Goal: Transaction & Acquisition: Purchase product/service

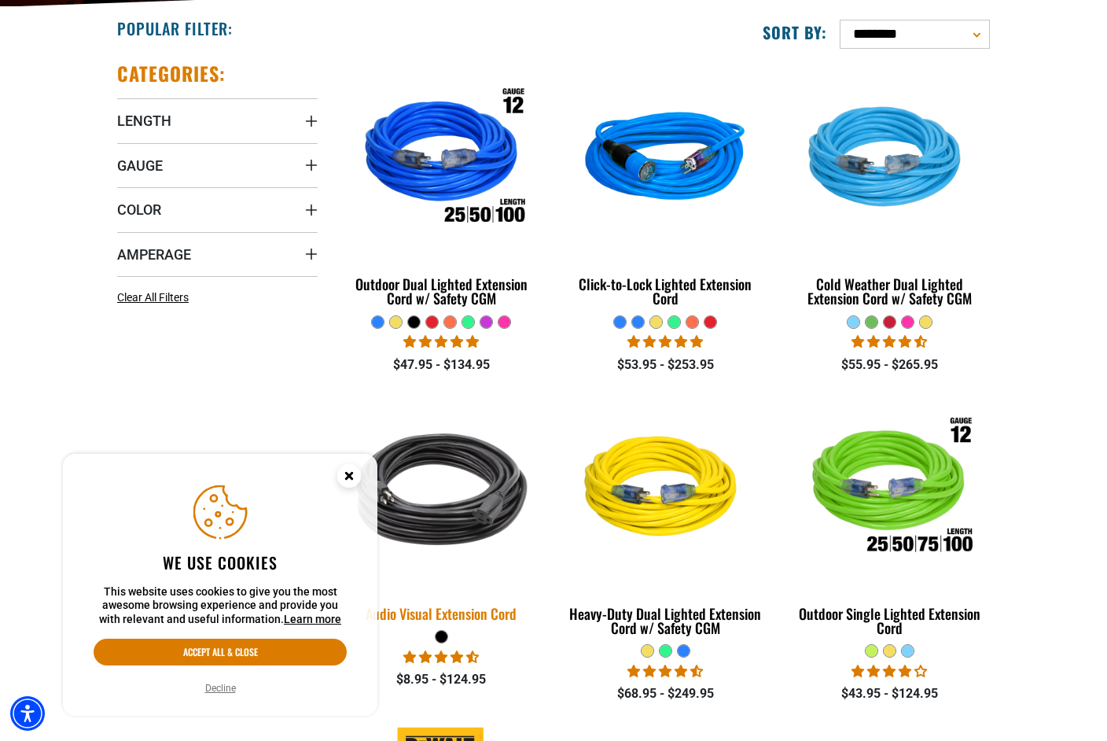
scroll to position [396, 0]
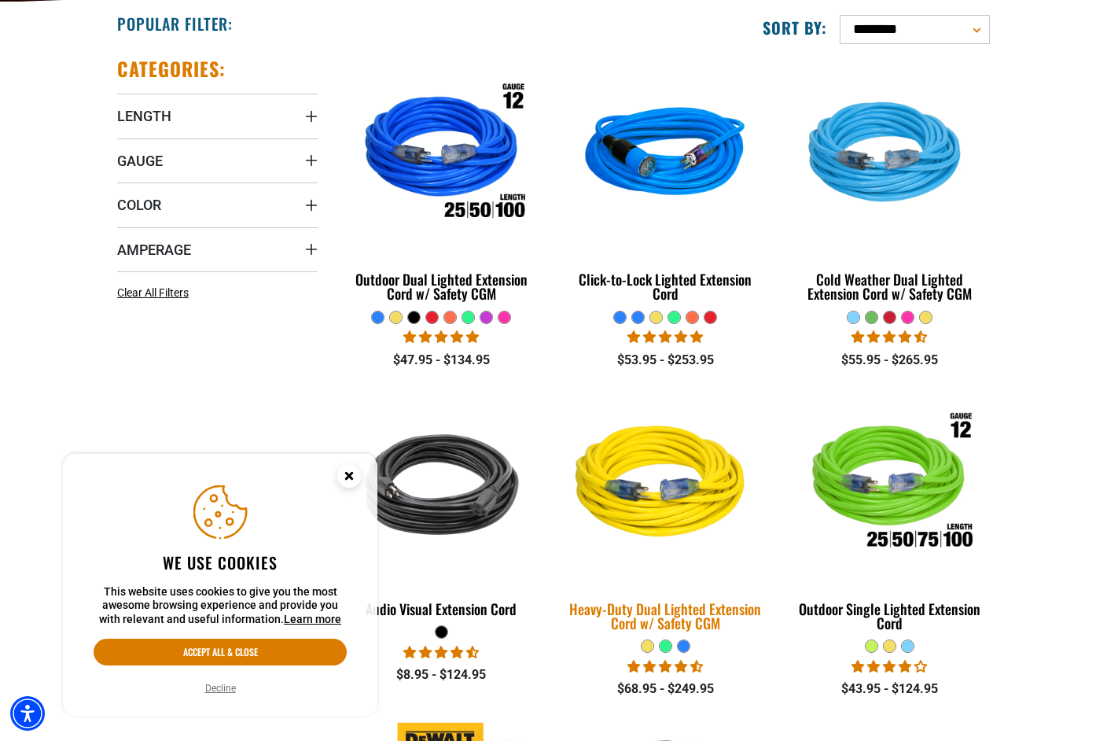
click at [683, 530] on img at bounding box center [665, 484] width 220 height 201
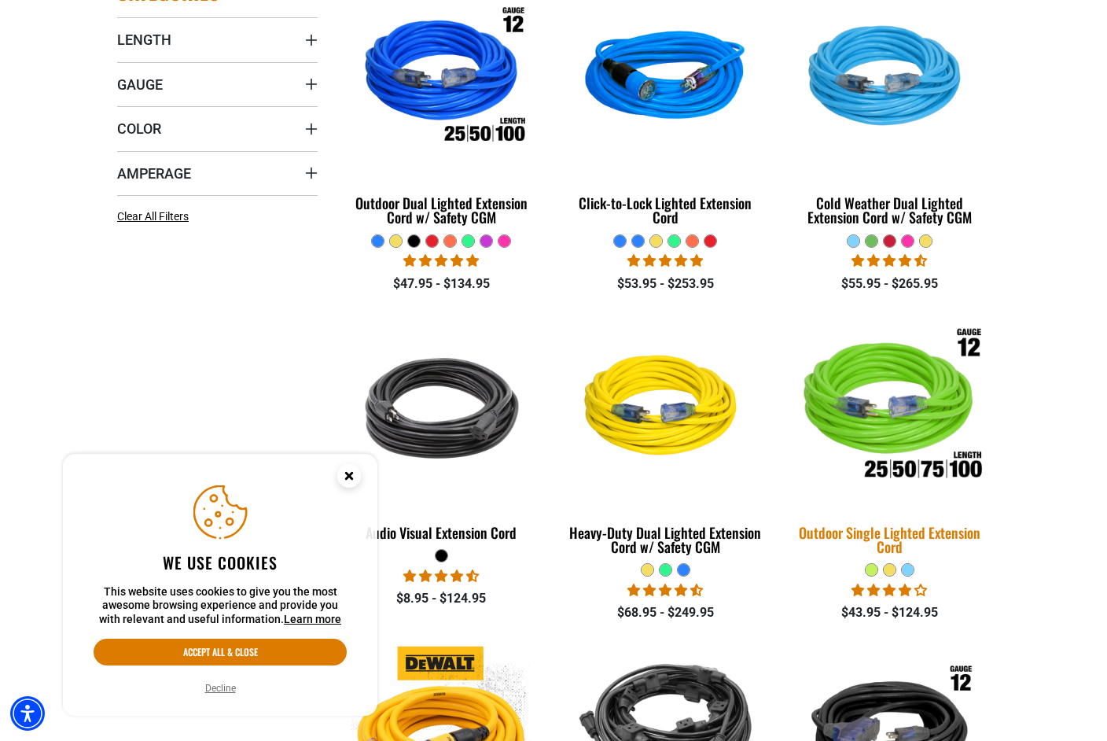
scroll to position [473, 0]
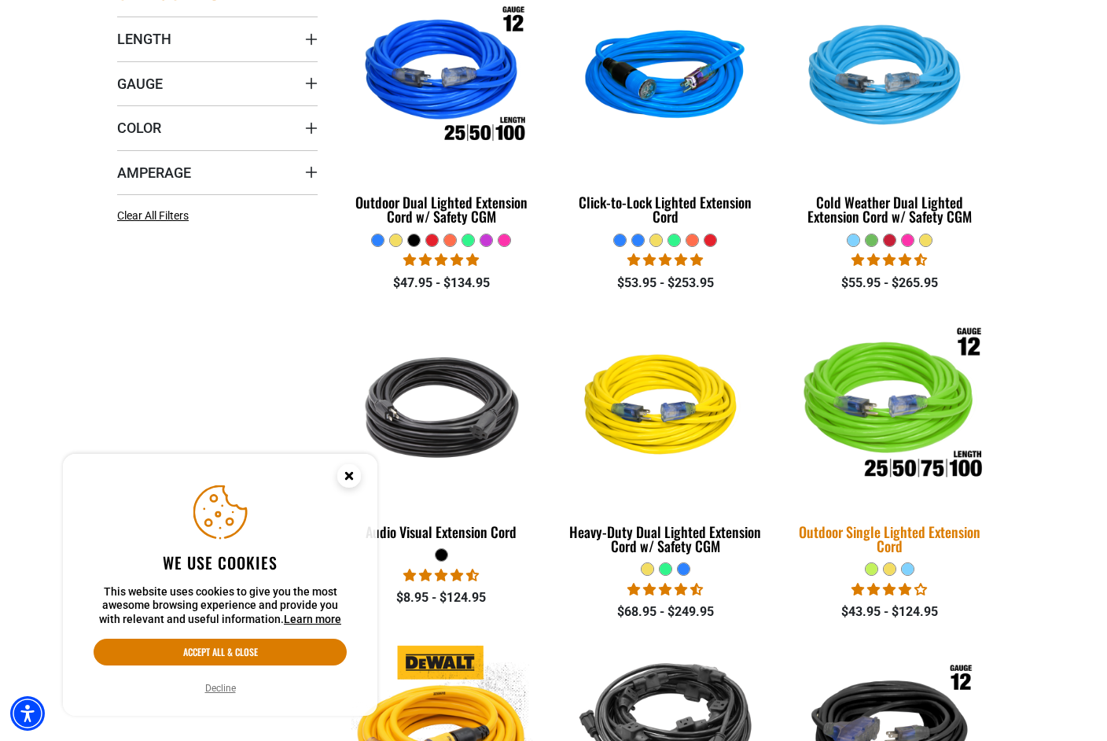
click at [926, 413] on img at bounding box center [889, 407] width 220 height 201
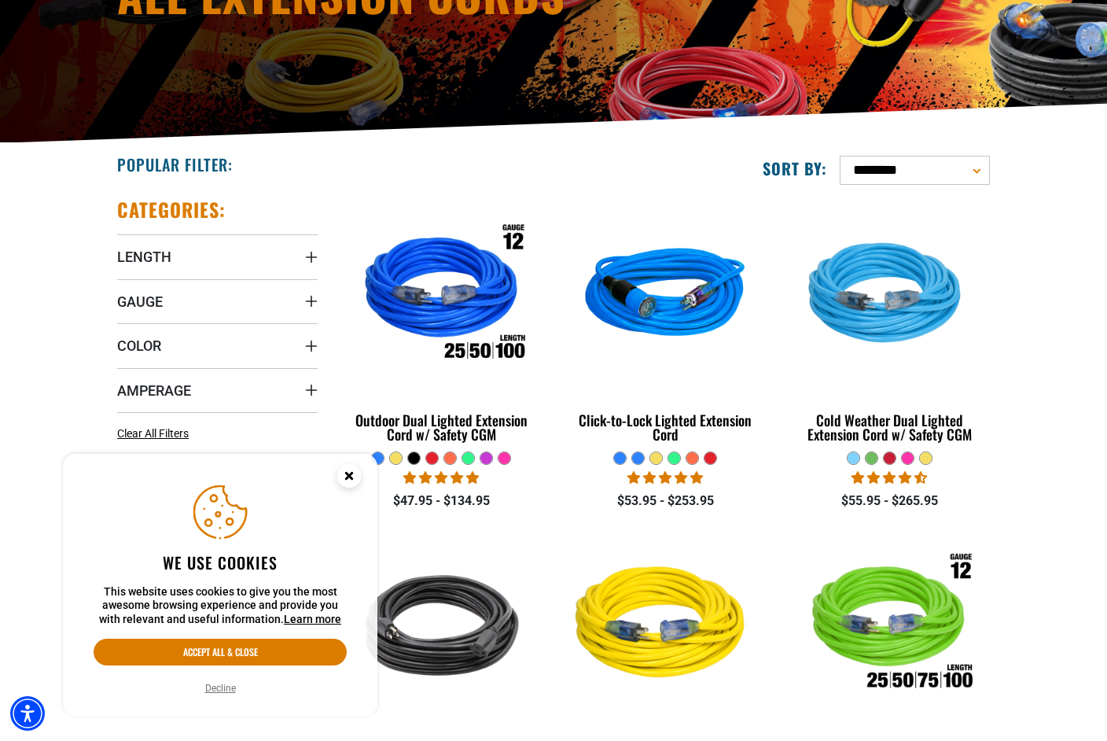
scroll to position [274, 0]
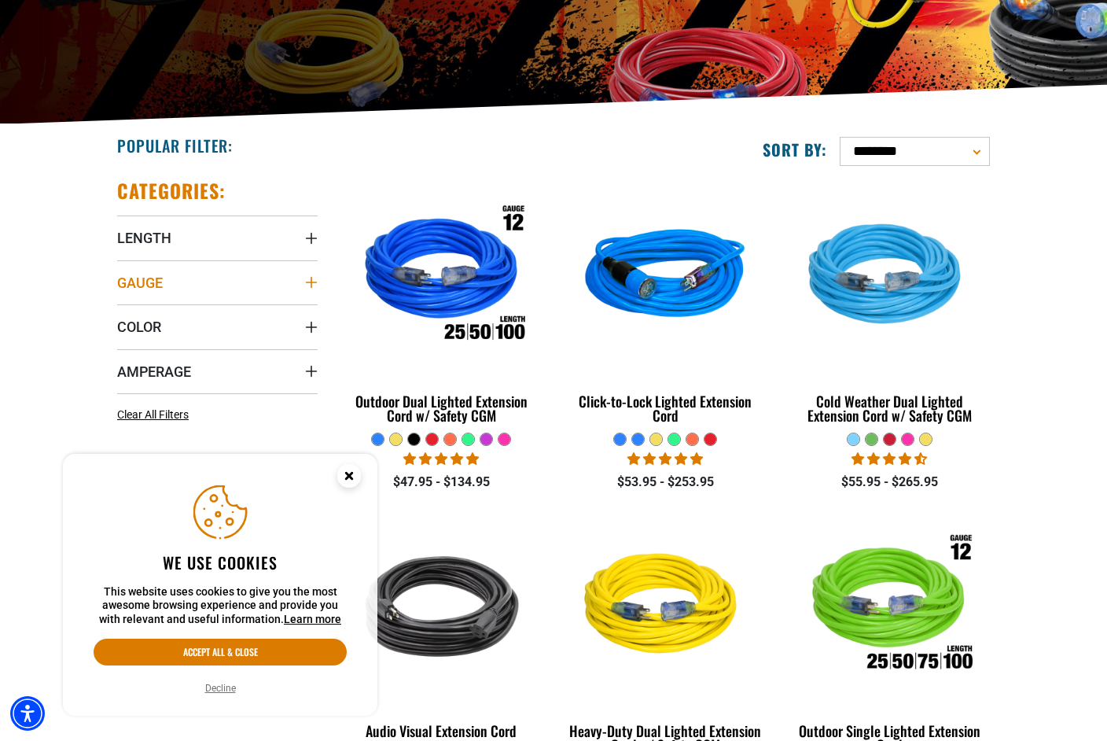
click at [156, 283] on span "Gauge" at bounding box center [140, 283] width 46 height 18
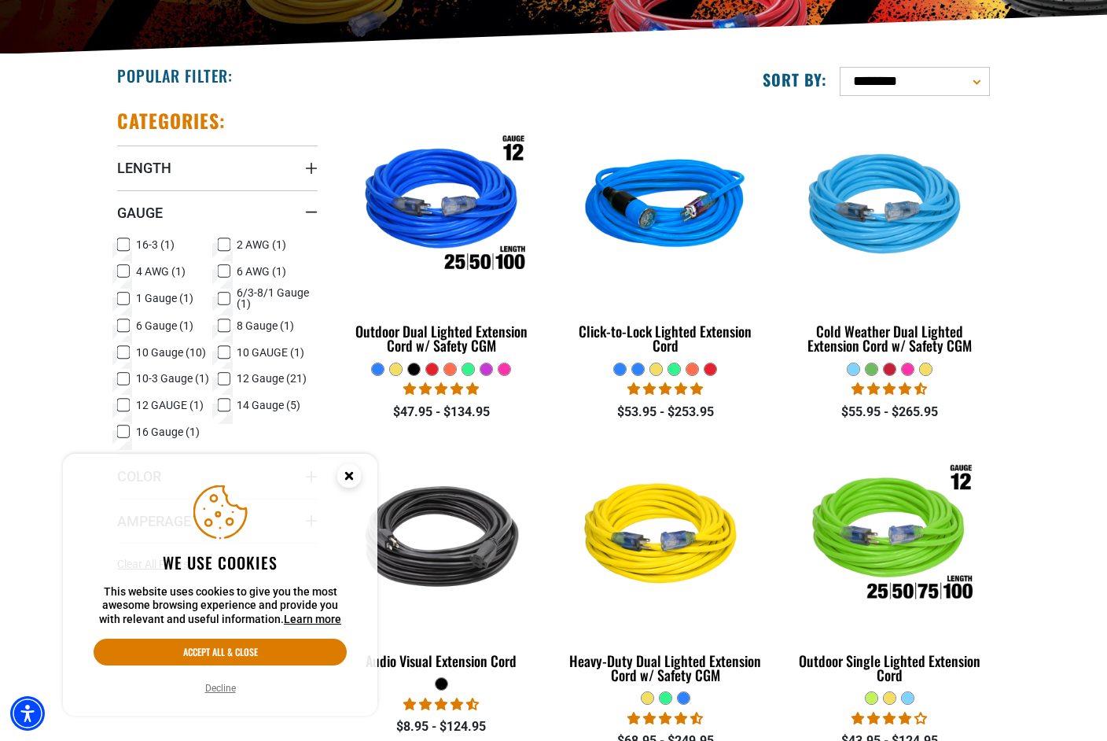
scroll to position [348, 0]
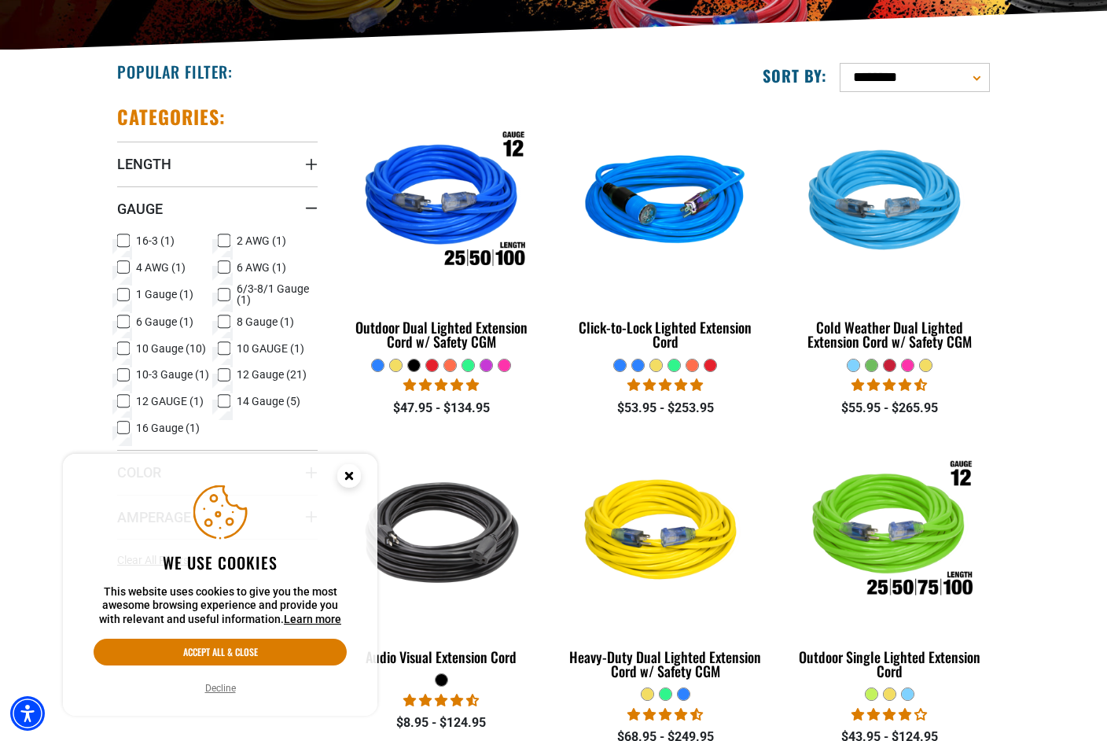
click at [220, 370] on icon at bounding box center [224, 375] width 13 height 20
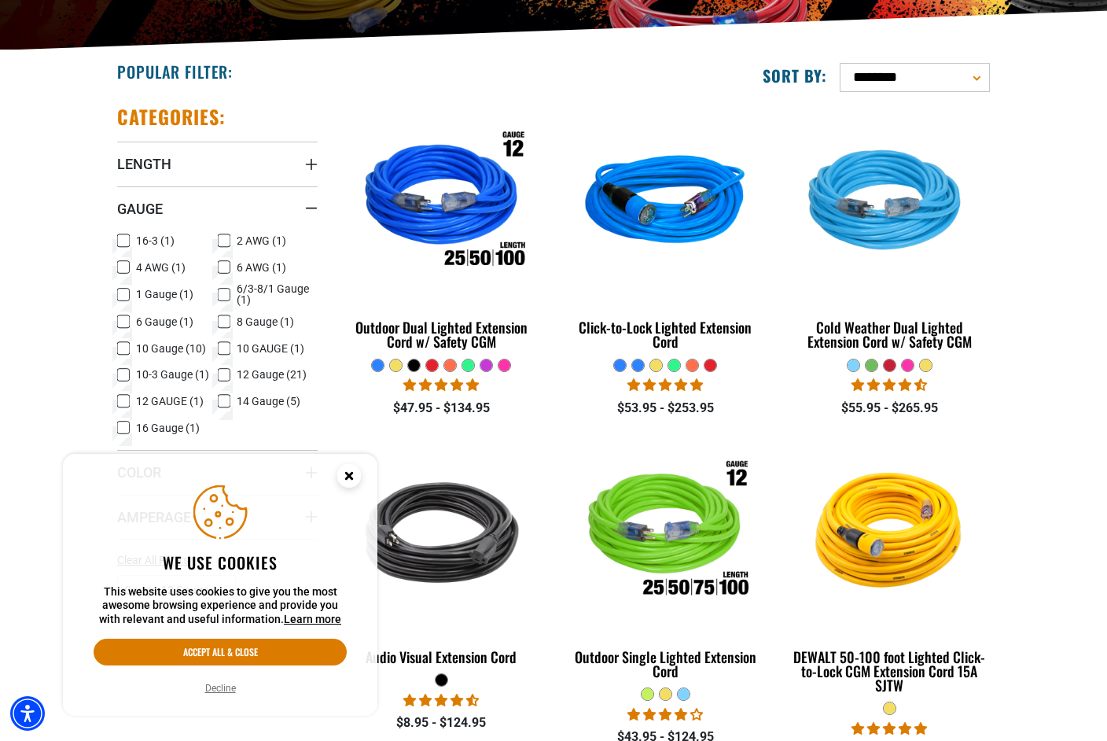
click at [348, 476] on icon "Close this option" at bounding box center [349, 476] width 6 height 6
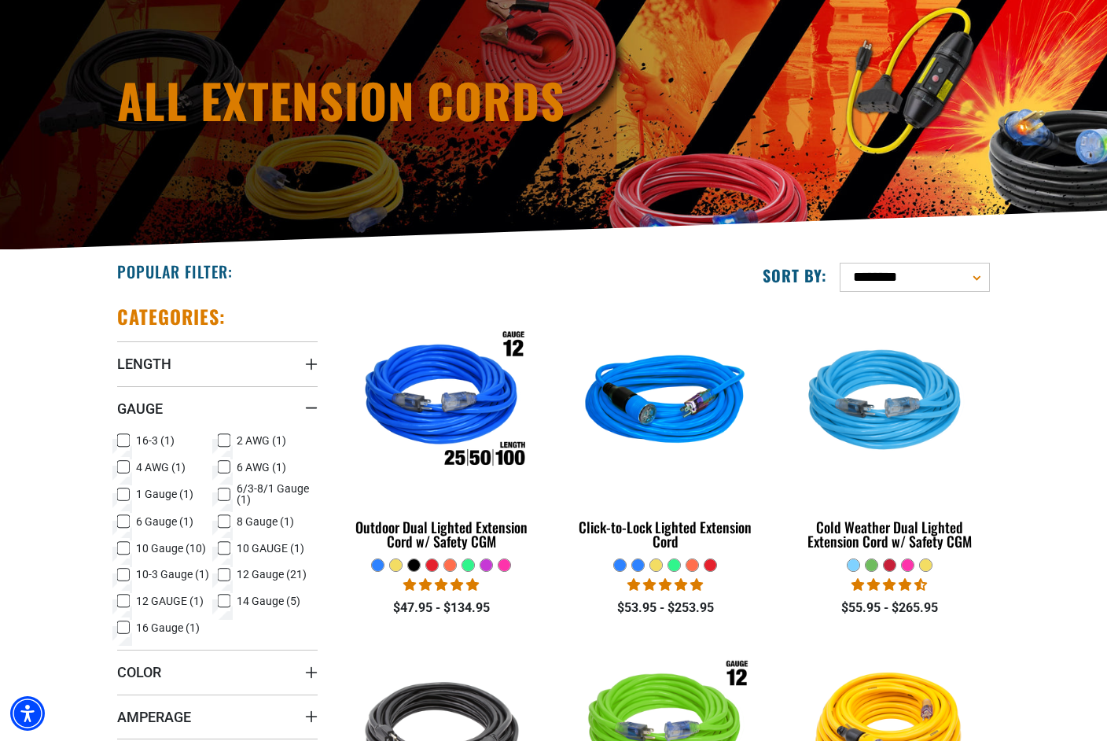
scroll to position [150, 0]
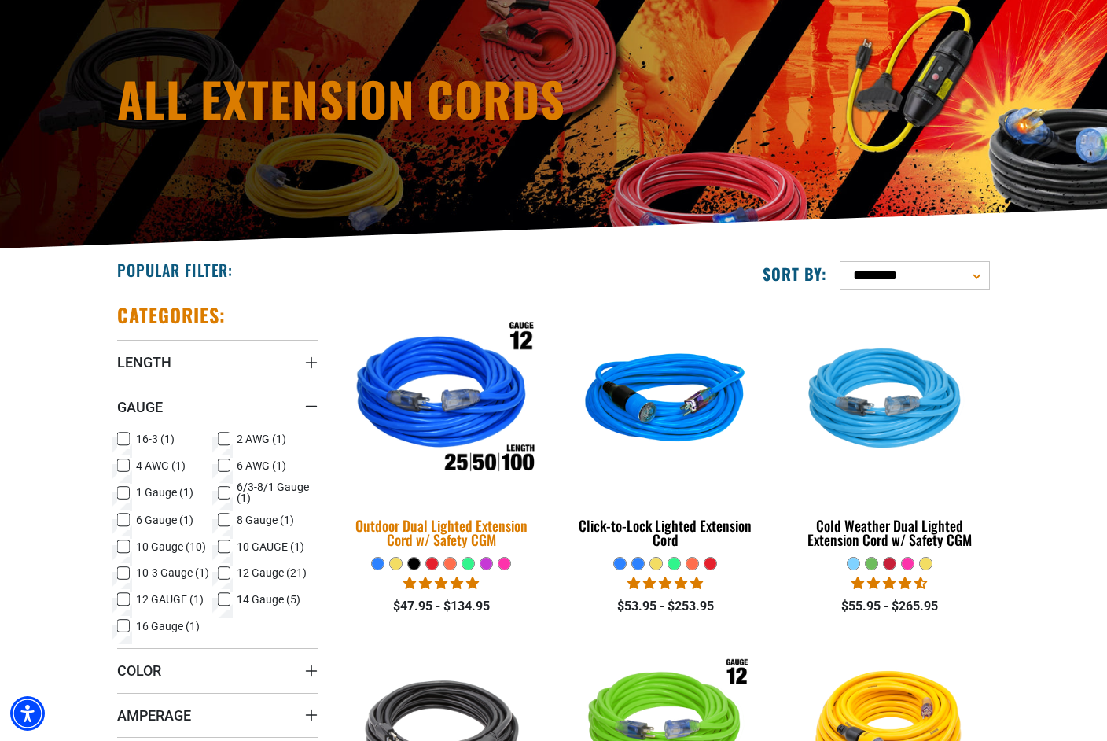
click at [492, 411] on img at bounding box center [442, 400] width 220 height 201
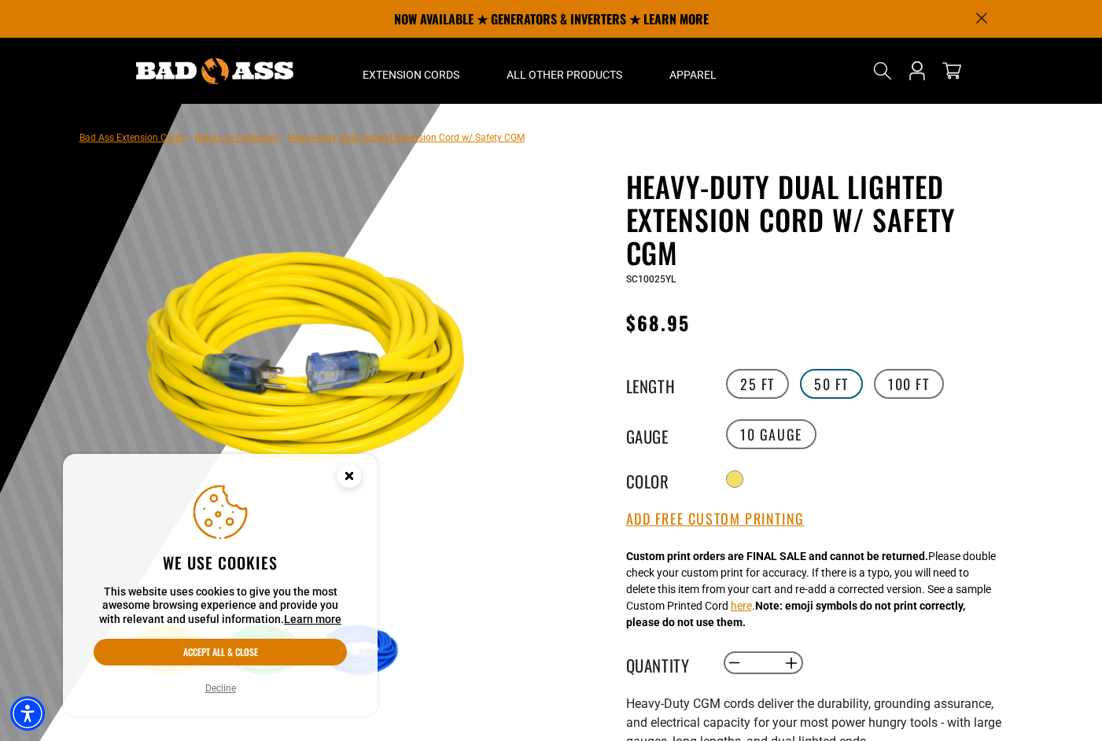
click at [824, 386] on label "50 FT" at bounding box center [831, 384] width 63 height 30
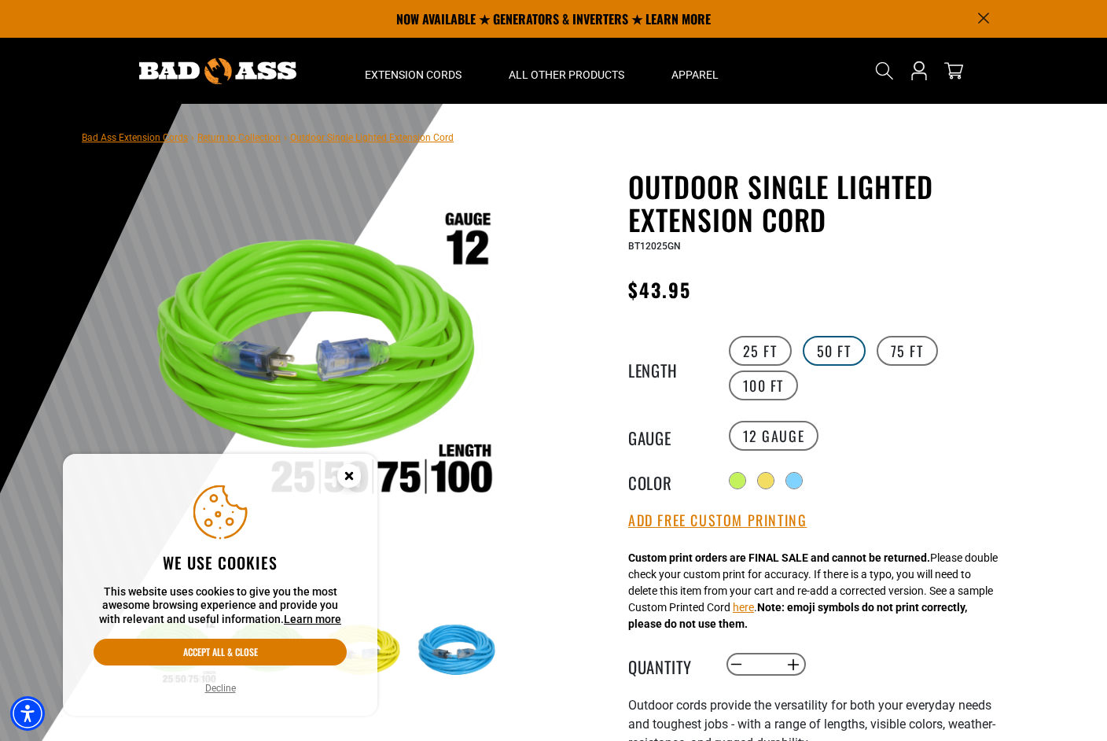
click at [843, 349] on label "50 FT" at bounding box center [834, 351] width 63 height 30
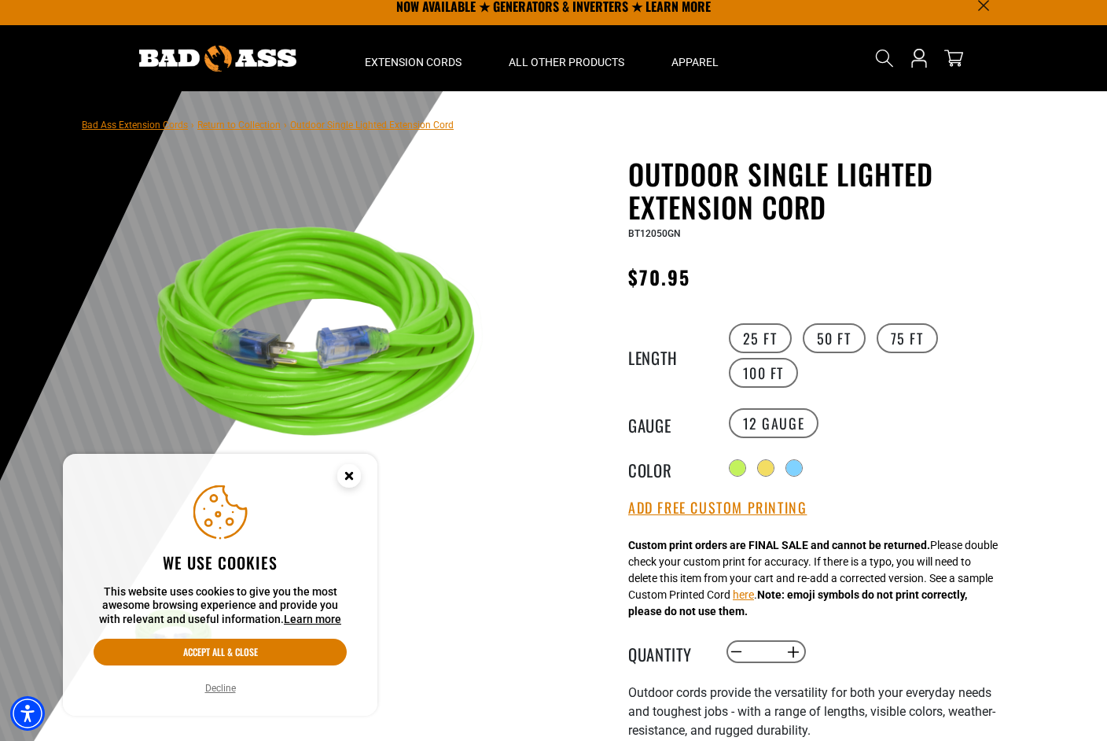
scroll to position [13, 0]
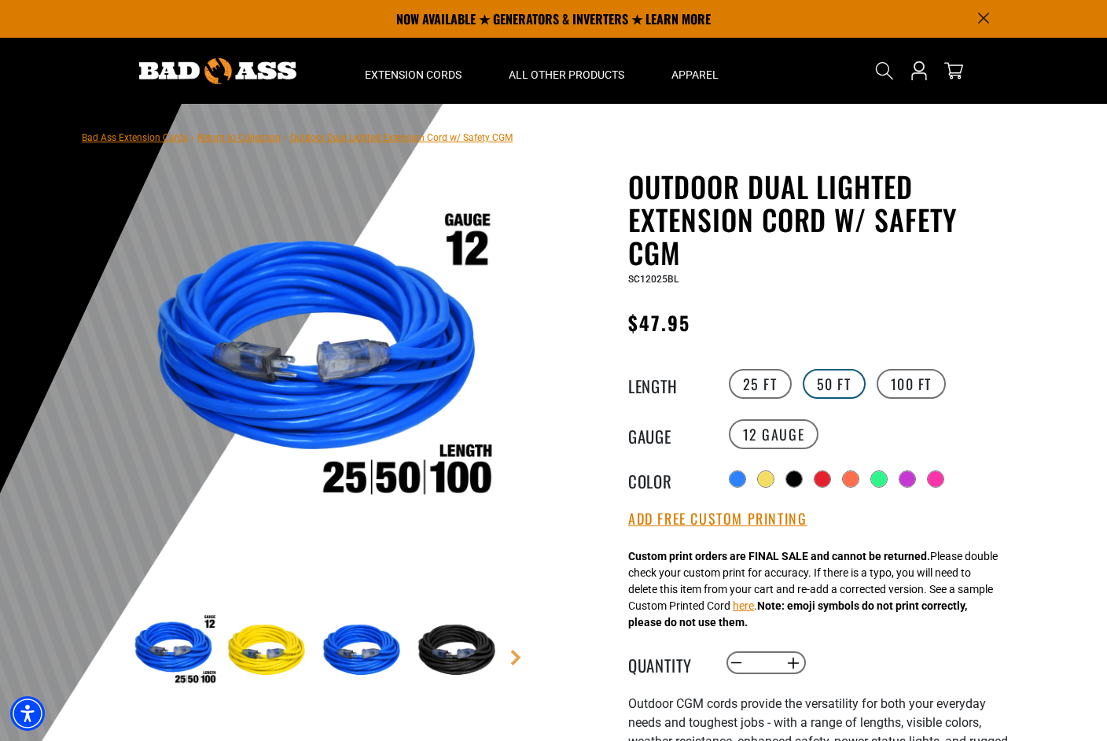
click at [820, 379] on label "50 FT" at bounding box center [834, 384] width 63 height 30
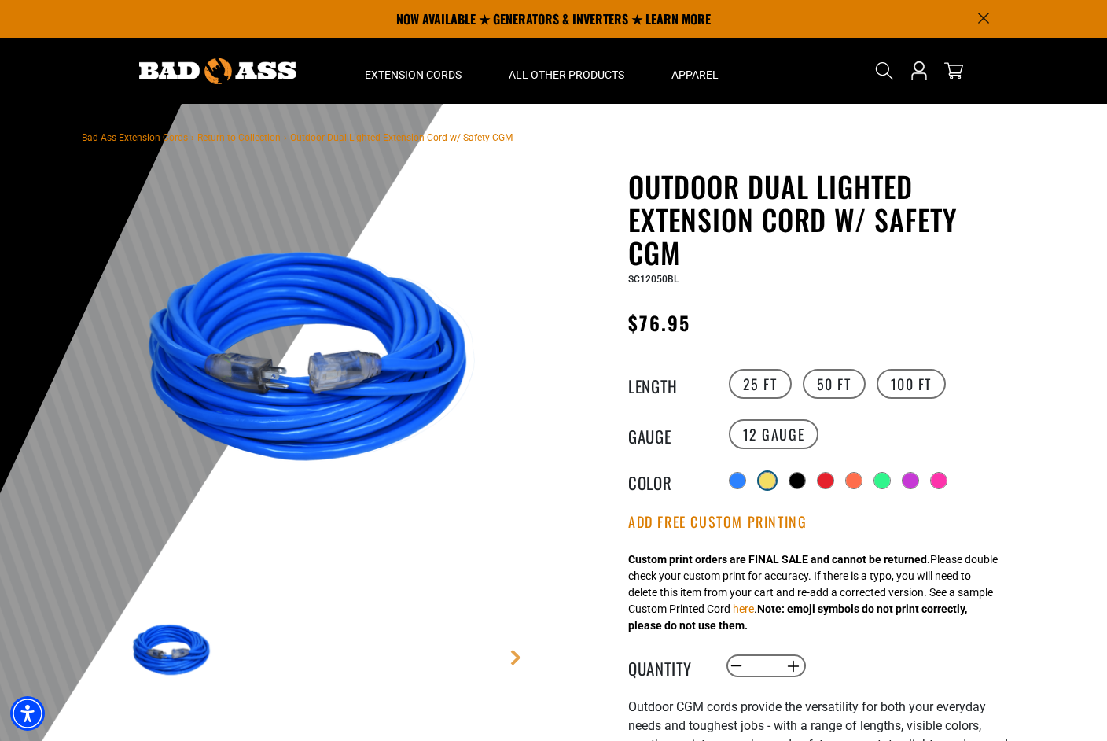
click at [768, 478] on div at bounding box center [768, 481] width 16 height 16
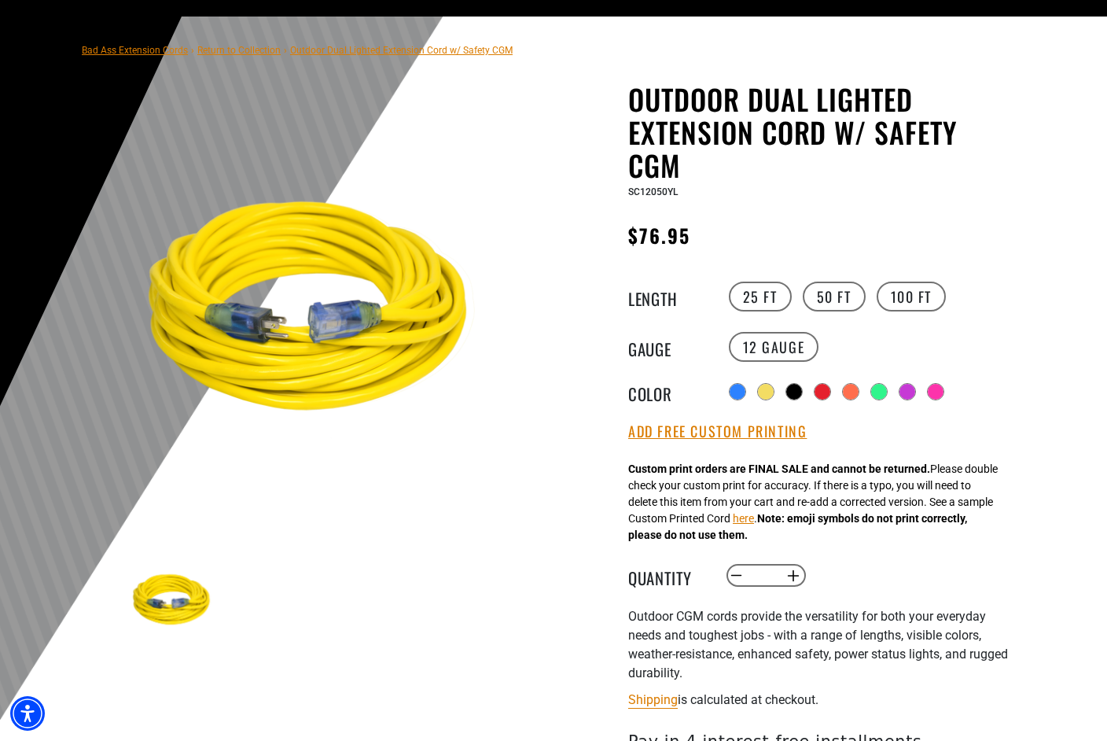
scroll to position [89, 0]
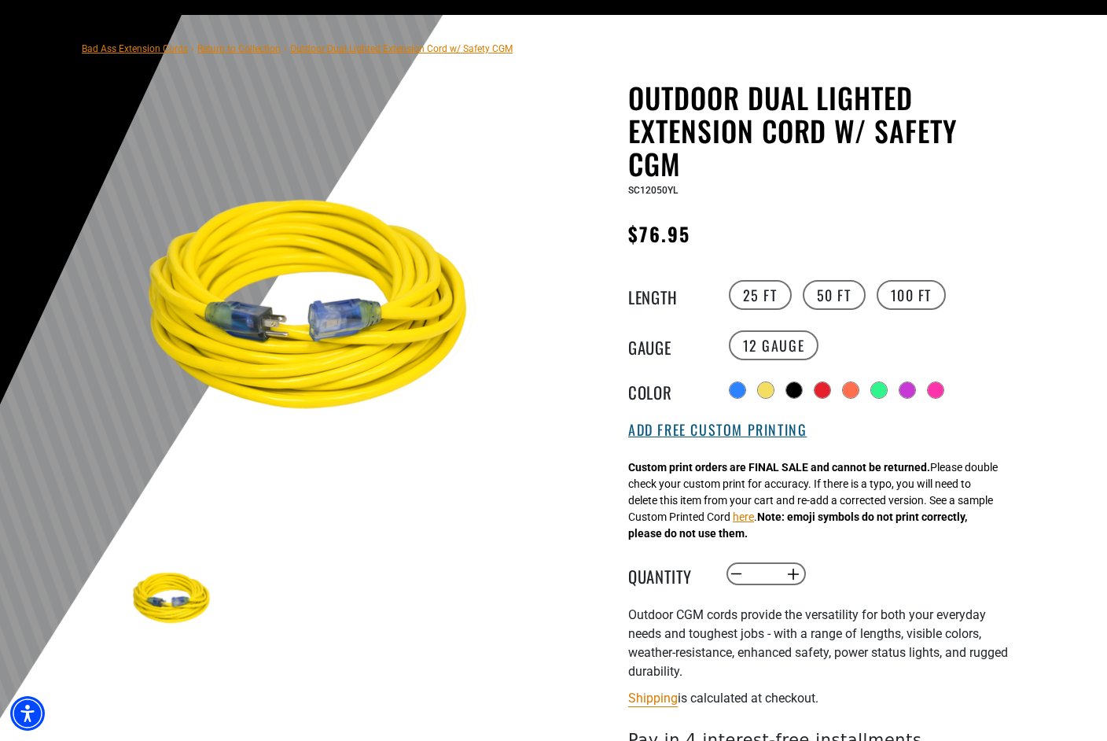
click at [770, 436] on button "Add Free Custom Printing" at bounding box center [717, 429] width 178 height 17
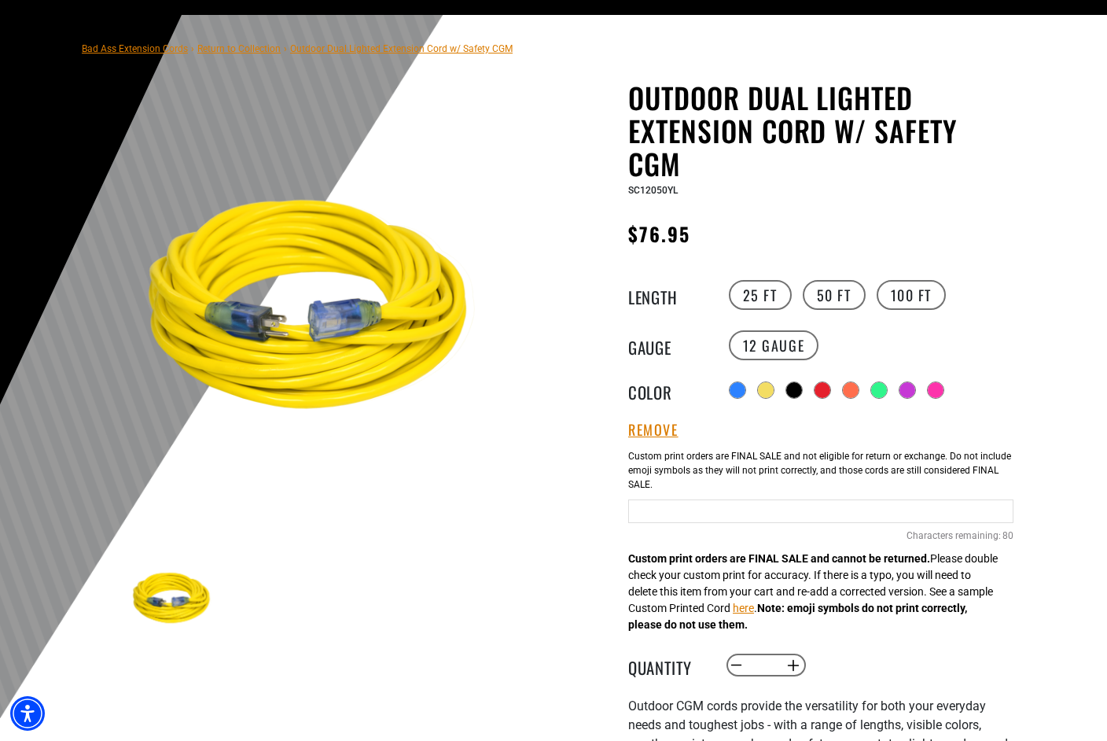
click at [758, 510] on input "text" at bounding box center [820, 511] width 385 height 24
click at [685, 513] on input "********" at bounding box center [820, 511] width 385 height 24
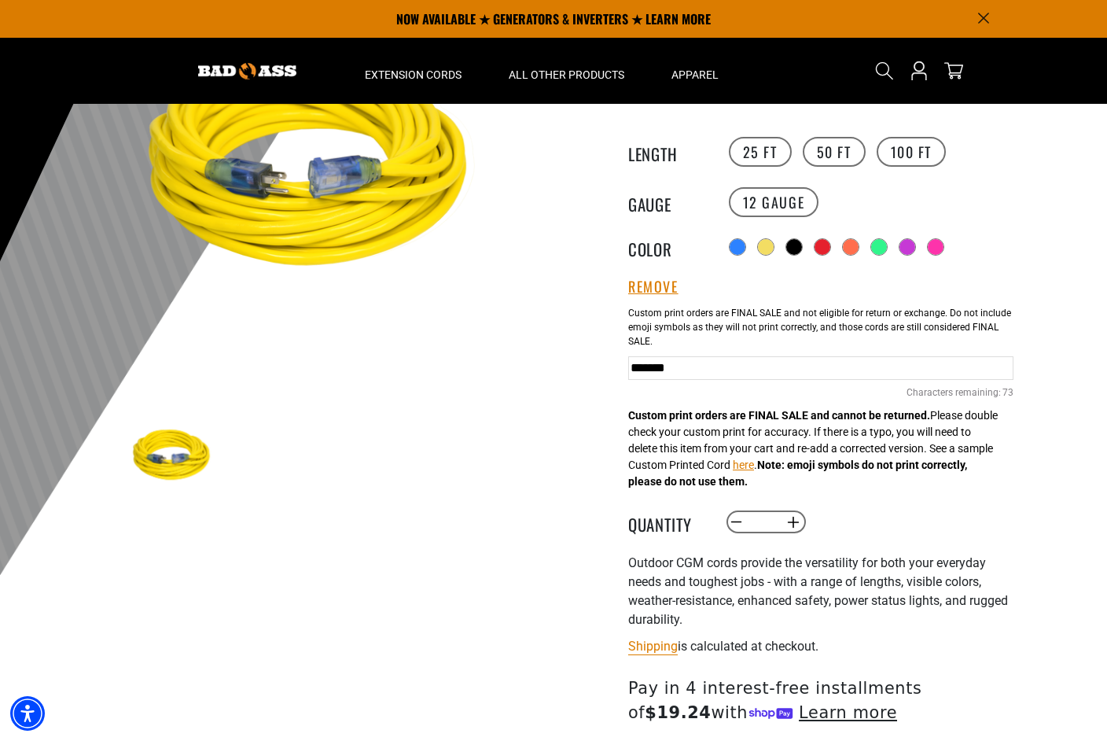
scroll to position [225, 0]
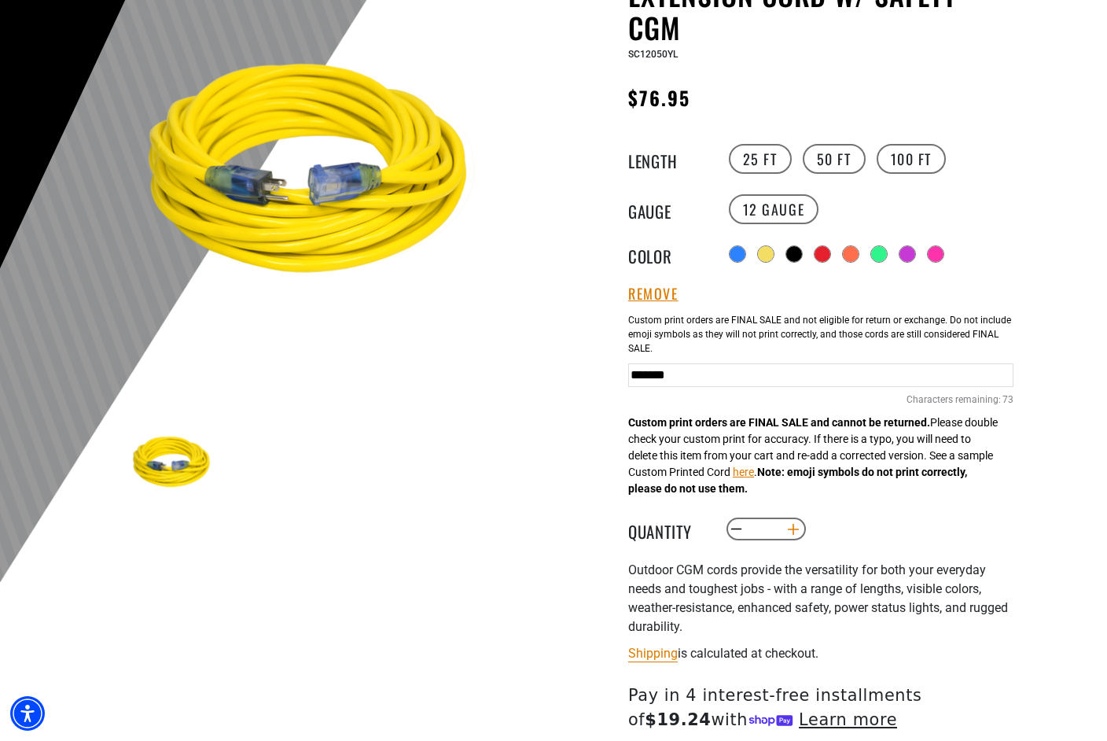
type input "*******"
click at [800, 525] on button "Increase quantity for Outdoor Dual Lighted Extension Cord w/ Safety CGM" at bounding box center [794, 529] width 24 height 27
click at [793, 530] on button "Increase quantity for Outdoor Dual Lighted Extension Cord w/ Safety CGM" at bounding box center [794, 529] width 24 height 27
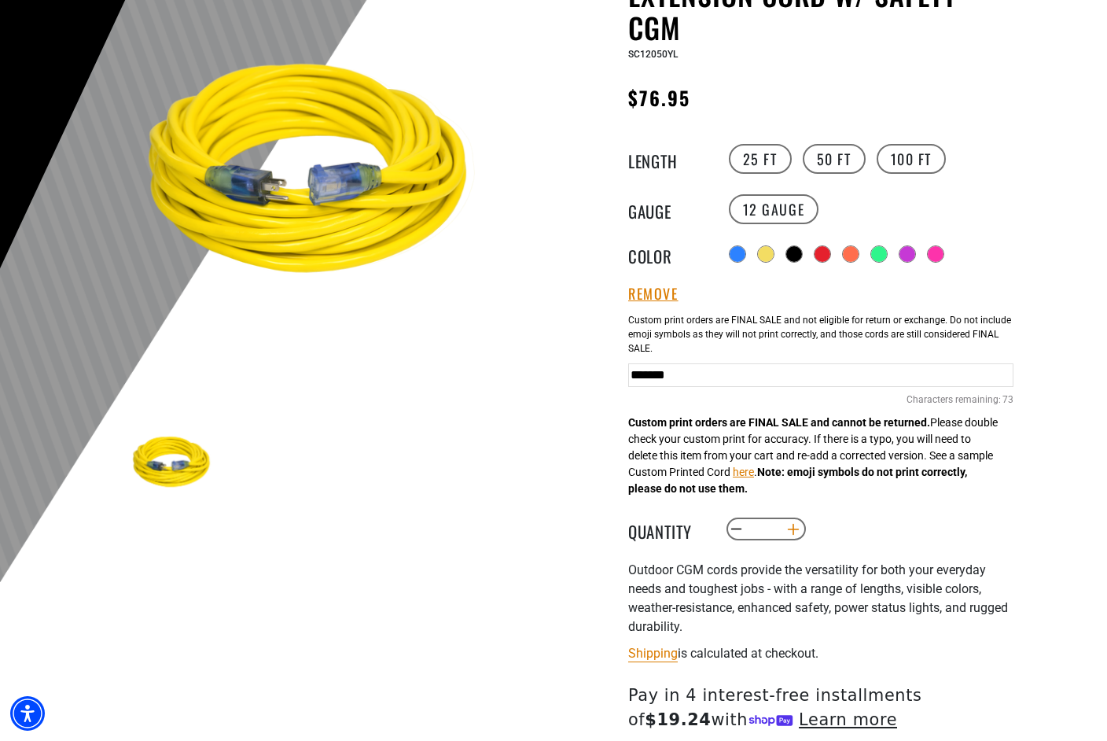
click at [793, 530] on button "Increase quantity for Outdoor Dual Lighted Extension Cord w/ Safety CGM" at bounding box center [794, 529] width 24 height 27
type input "*"
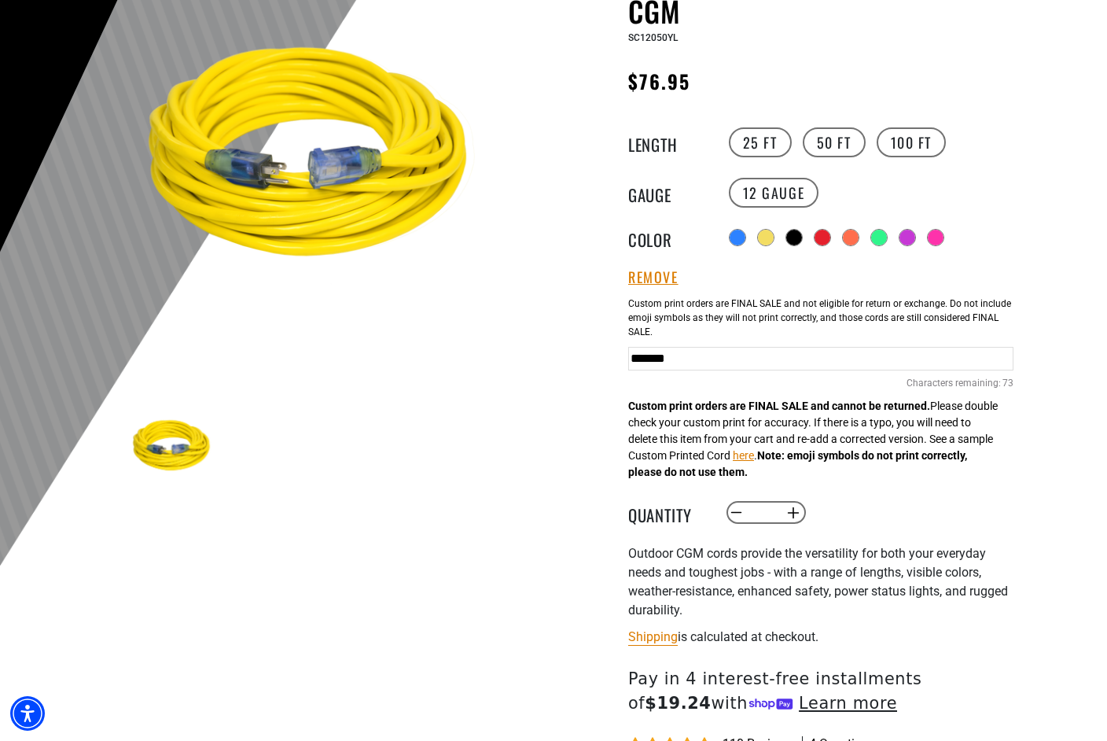
scroll to position [244, 0]
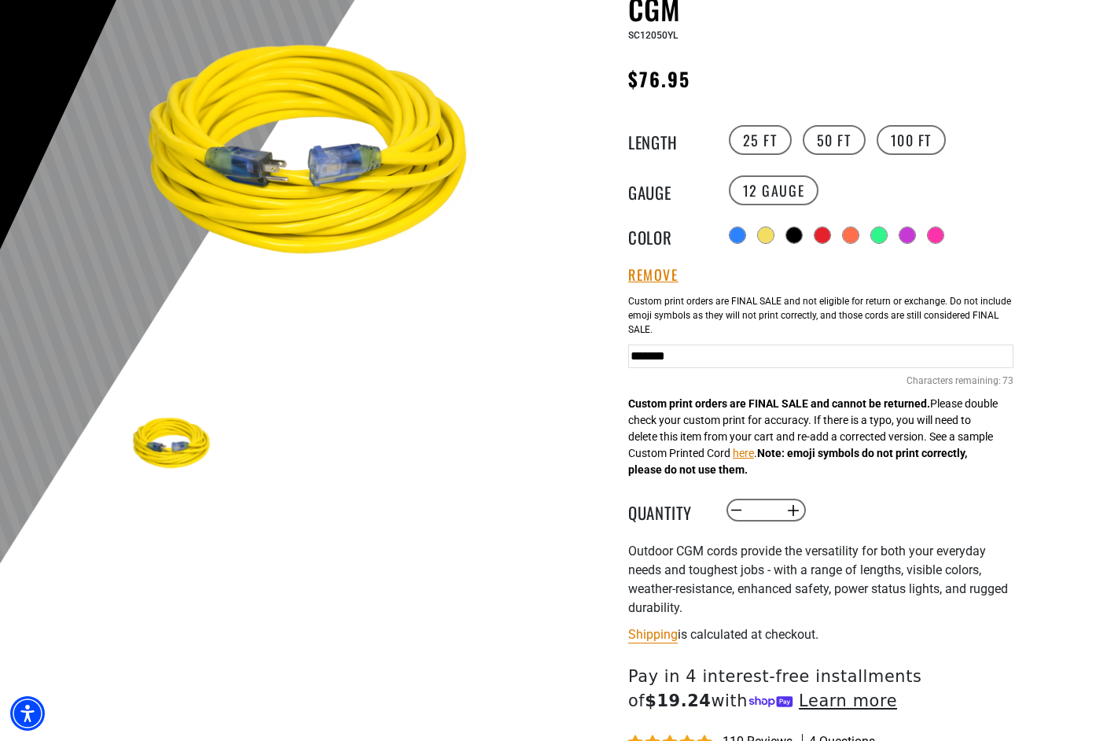
click at [657, 356] on input "*******" at bounding box center [820, 356] width 385 height 24
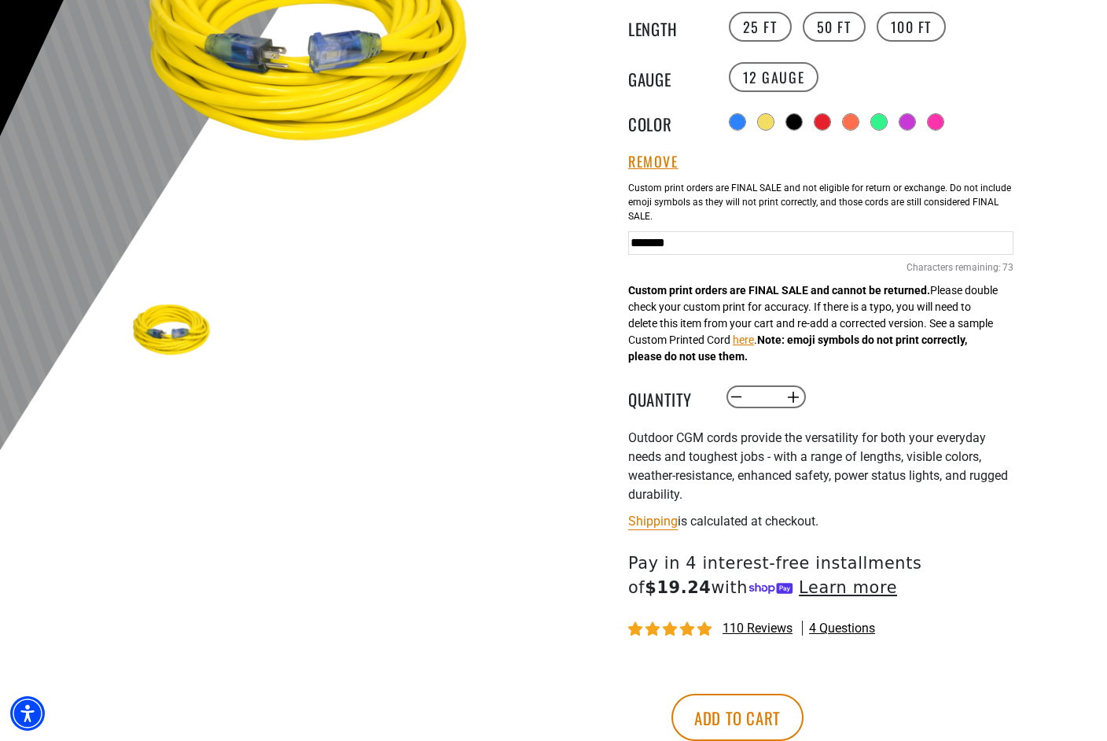
scroll to position [362, 0]
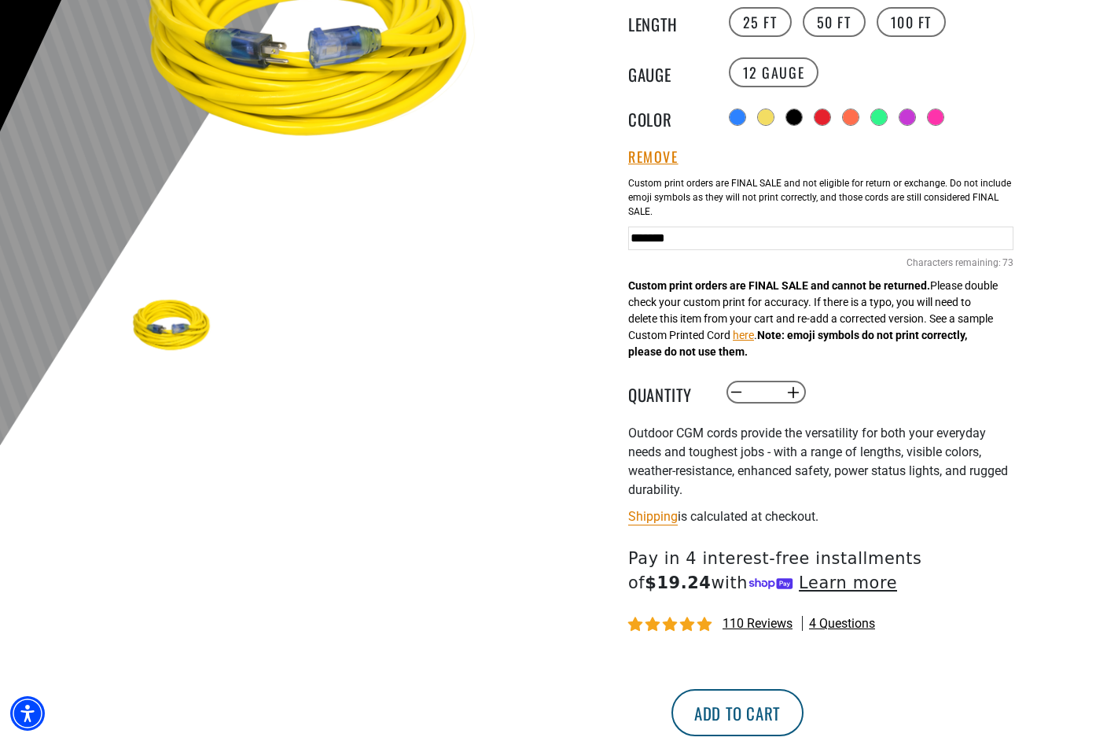
click at [804, 707] on button "Add to cart" at bounding box center [737, 712] width 132 height 47
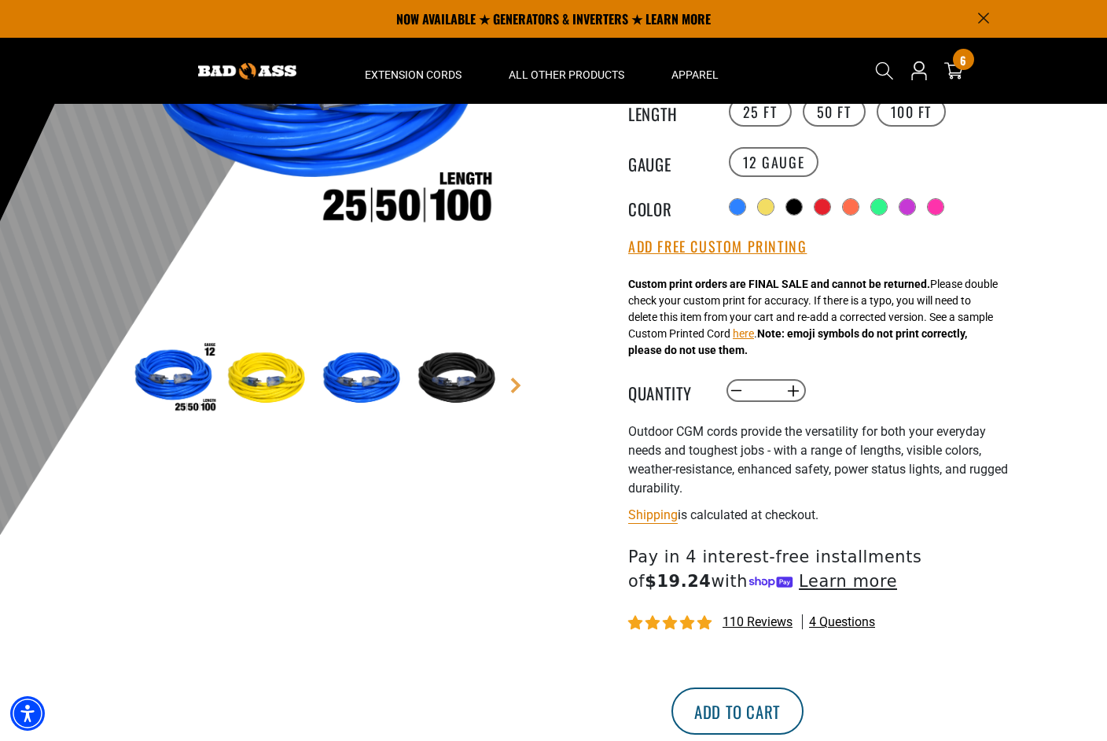
scroll to position [270, 0]
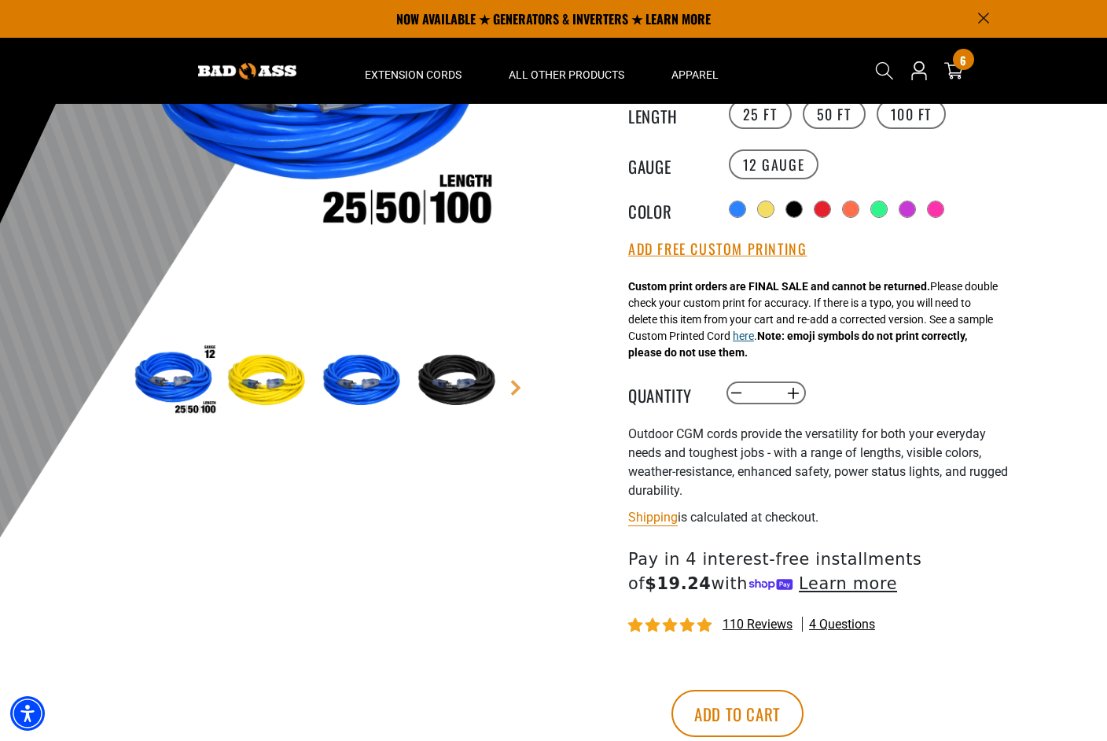
click at [754, 343] on button "here" at bounding box center [743, 336] width 21 height 17
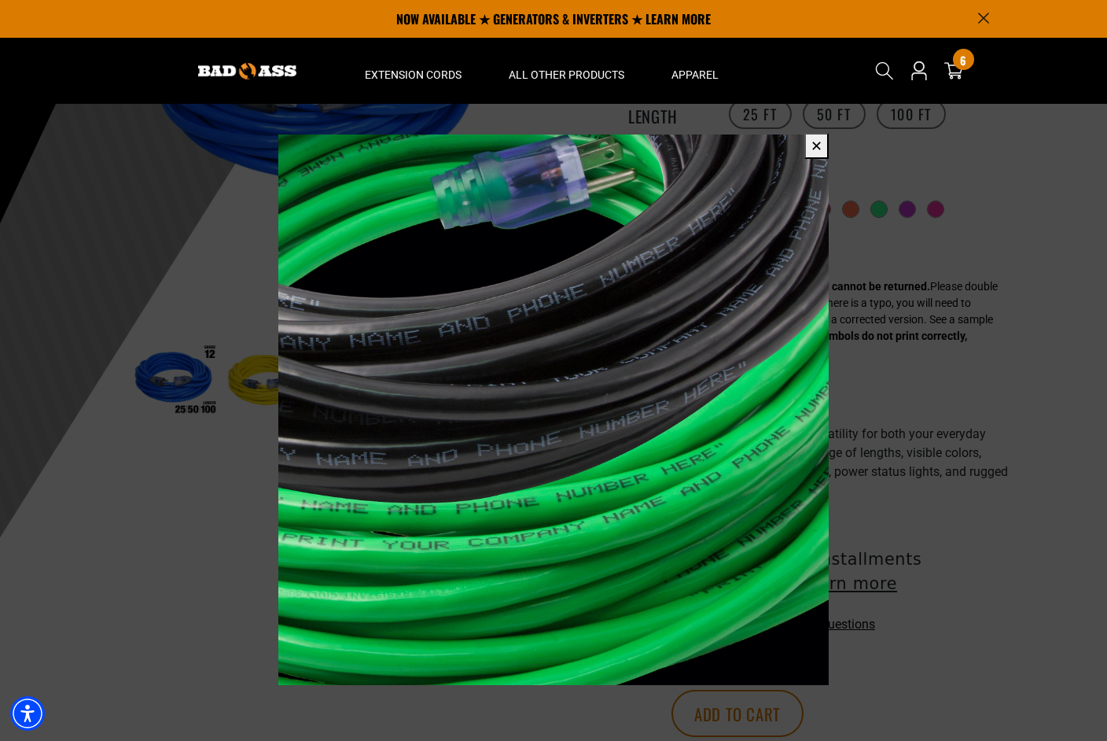
click at [960, 81] on div "6 6 items" at bounding box center [953, 70] width 25 height 55
click at [952, 75] on icon at bounding box center [953, 71] width 19 height 17
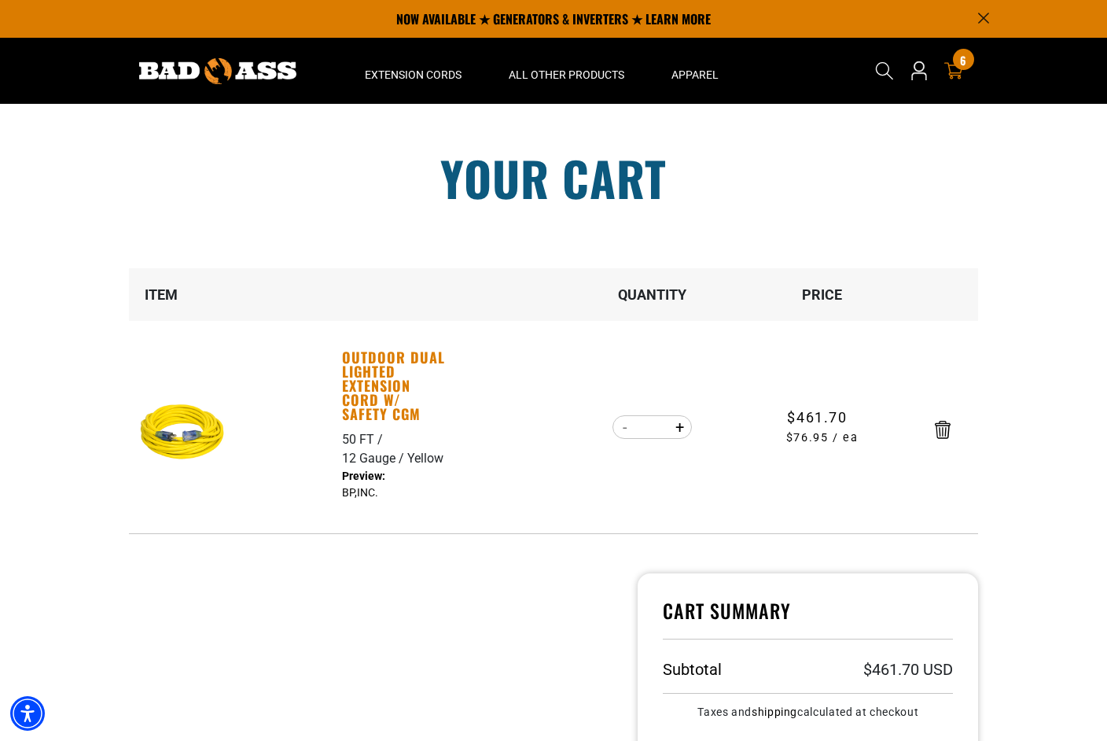
click at [397, 355] on link "Outdoor Dual Lighted Extension Cord w/ Safety CGM" at bounding box center [396, 385] width 109 height 71
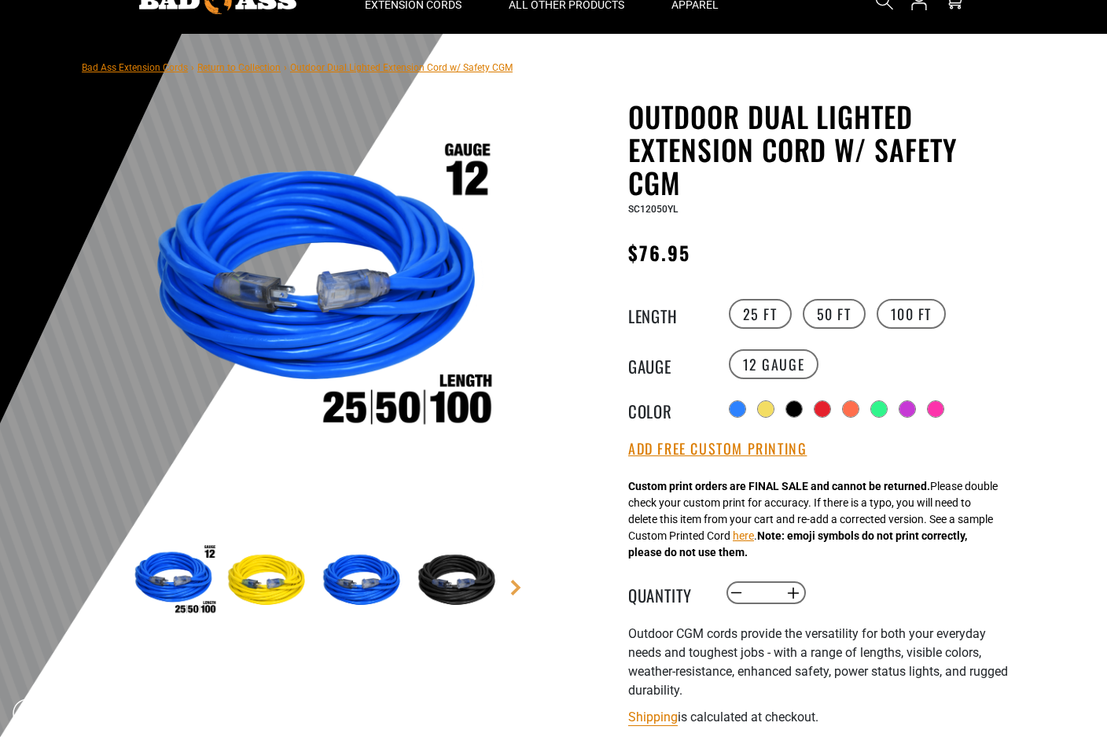
scroll to position [72, 0]
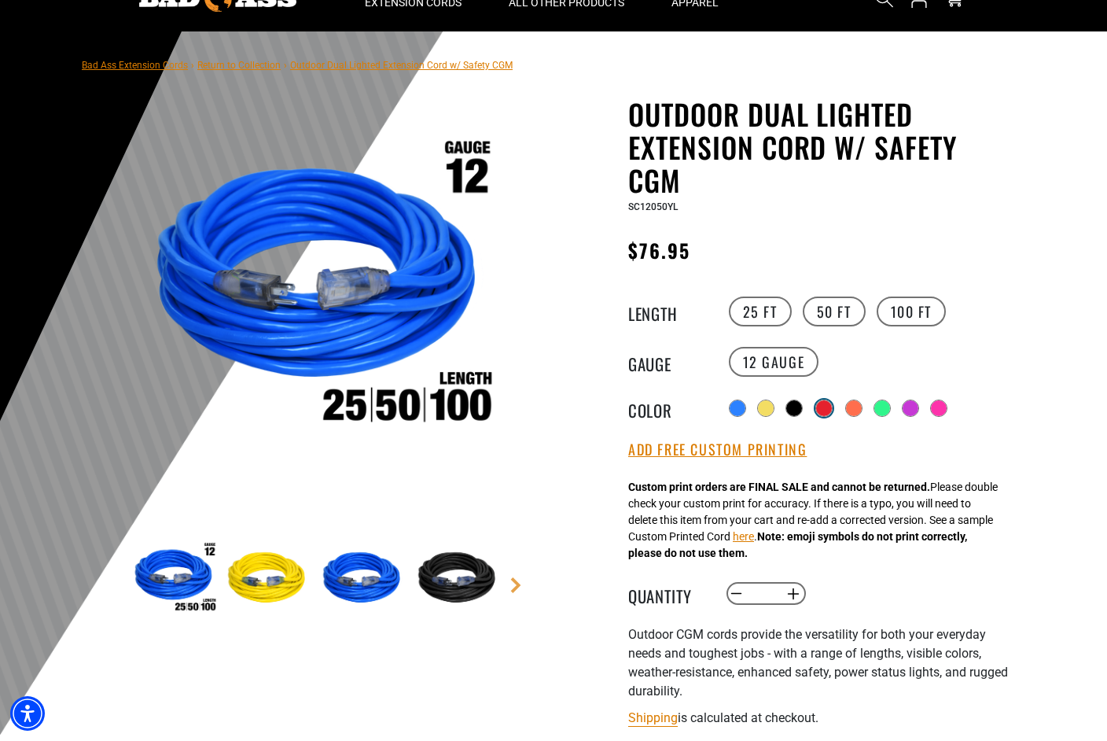
click at [820, 404] on div at bounding box center [824, 408] width 16 height 16
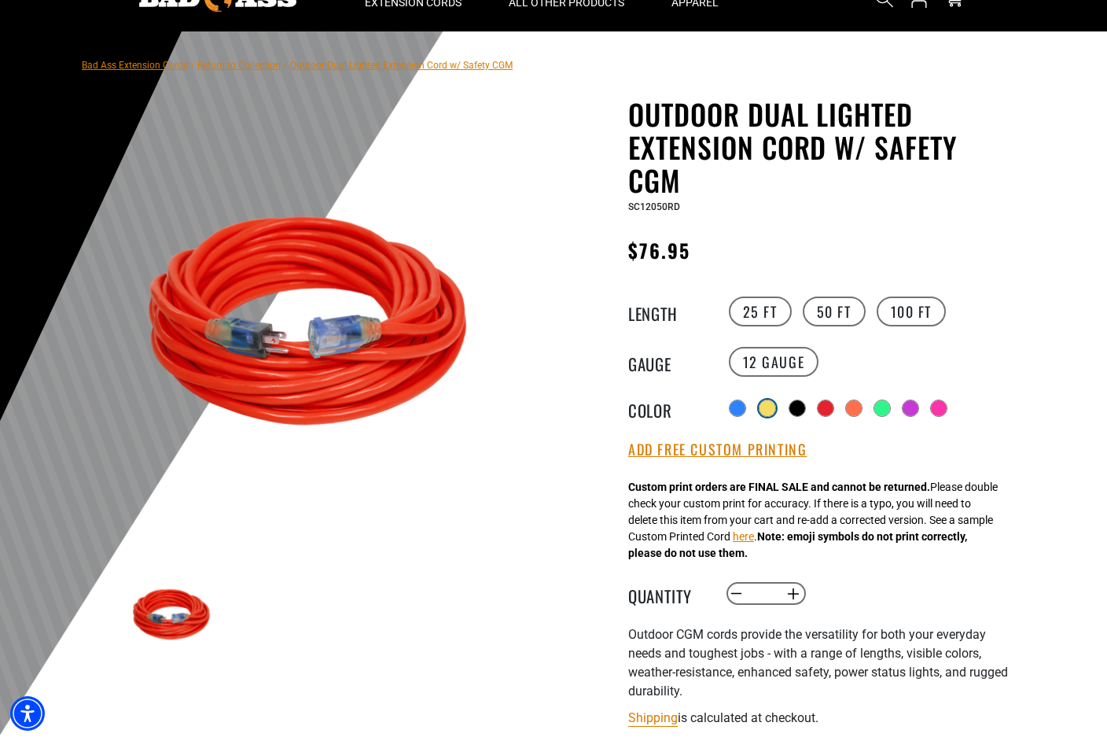
click at [771, 407] on div at bounding box center [768, 408] width 16 height 16
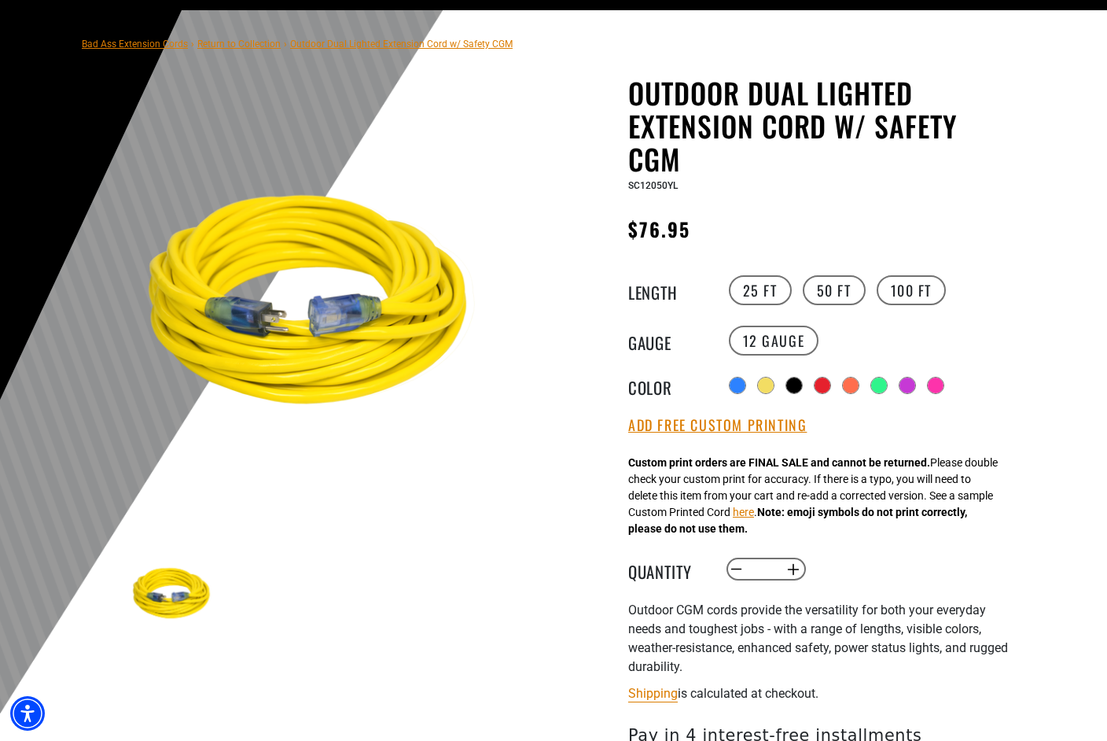
scroll to position [95, 0]
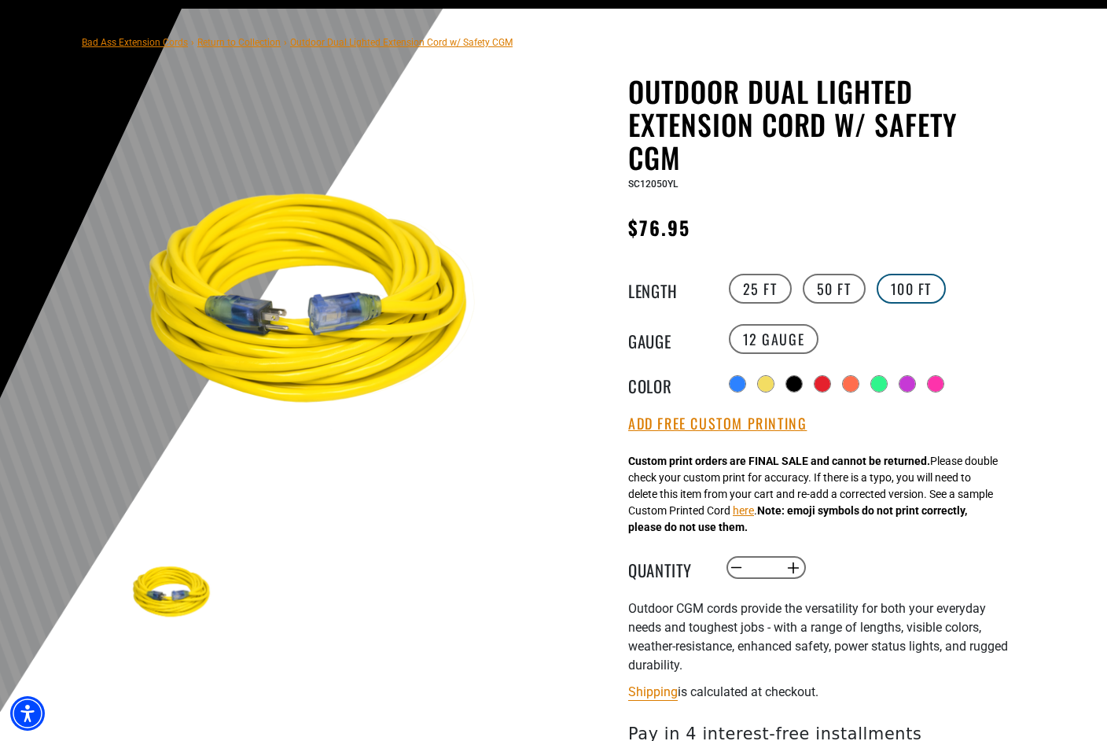
click at [930, 294] on label "100 FT" at bounding box center [912, 289] width 70 height 30
click at [789, 427] on button "Add Free Custom Printing" at bounding box center [717, 423] width 178 height 17
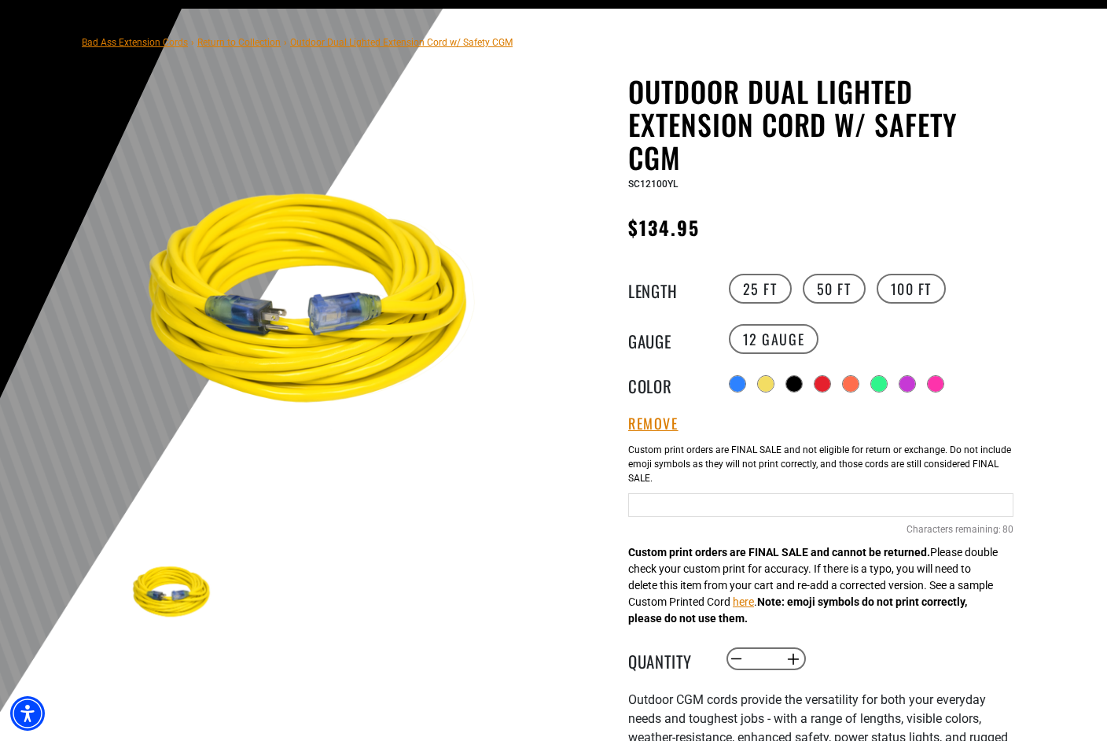
click at [777, 504] on input "text" at bounding box center [820, 505] width 385 height 24
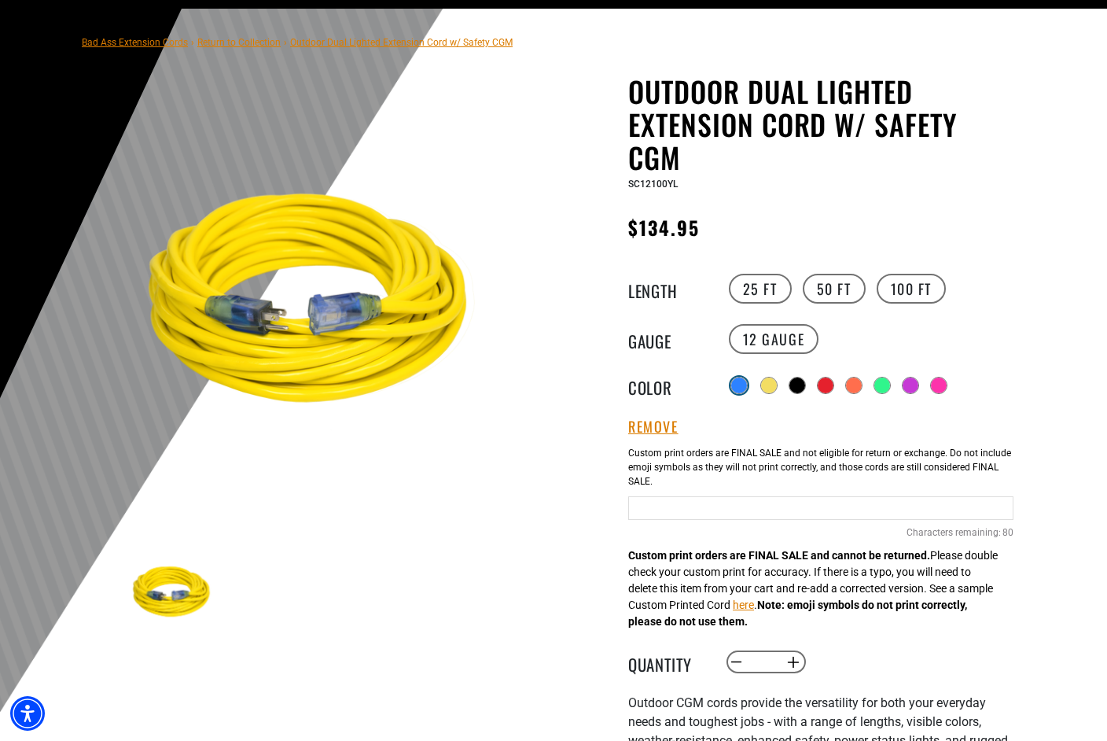
click at [737, 382] on div at bounding box center [739, 385] width 16 height 16
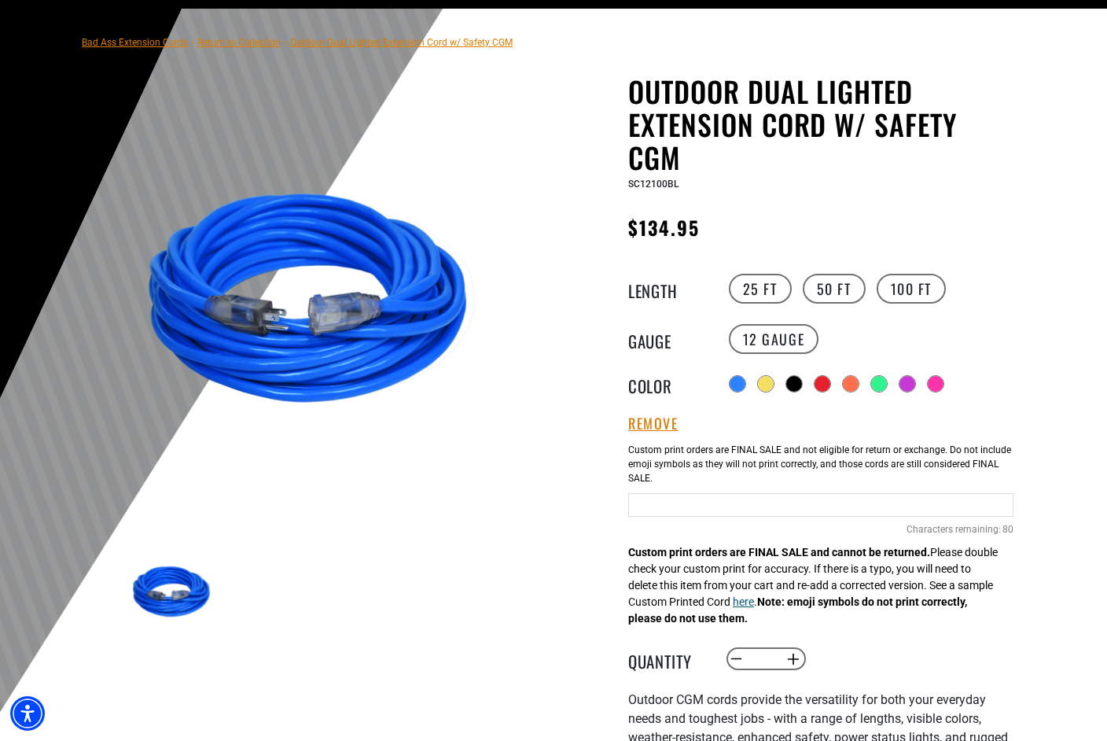
click at [754, 609] on button "here" at bounding box center [743, 602] width 21 height 17
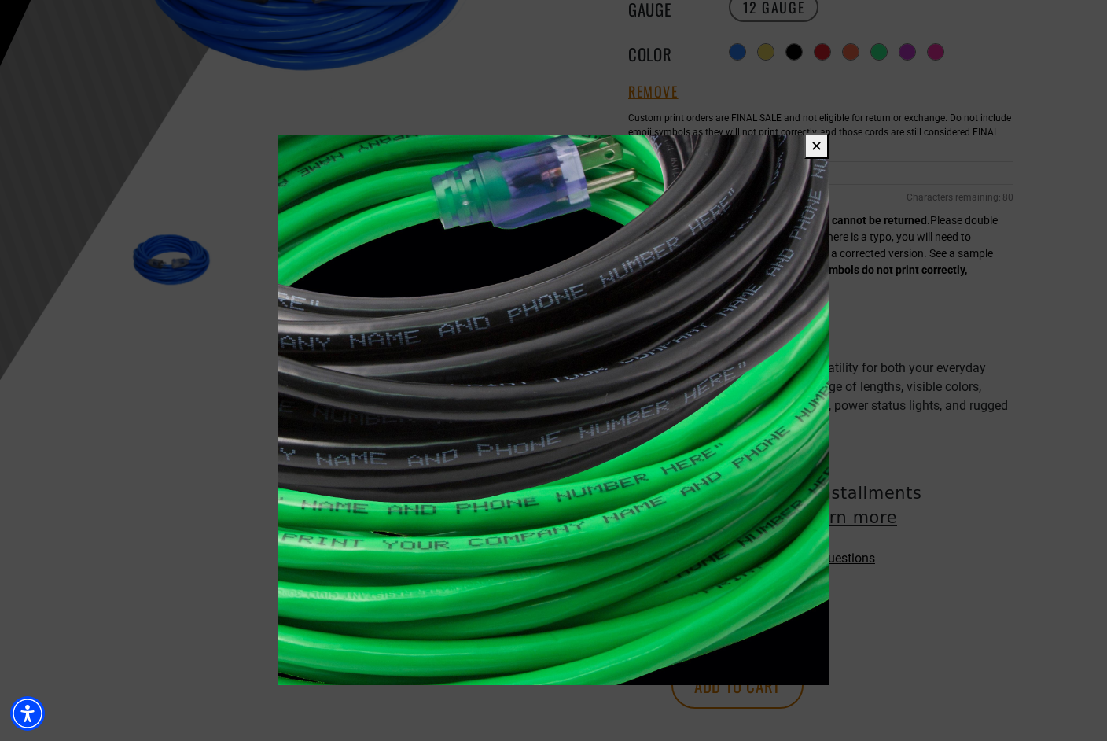
scroll to position [429, 0]
click at [815, 150] on button "✕" at bounding box center [816, 146] width 24 height 26
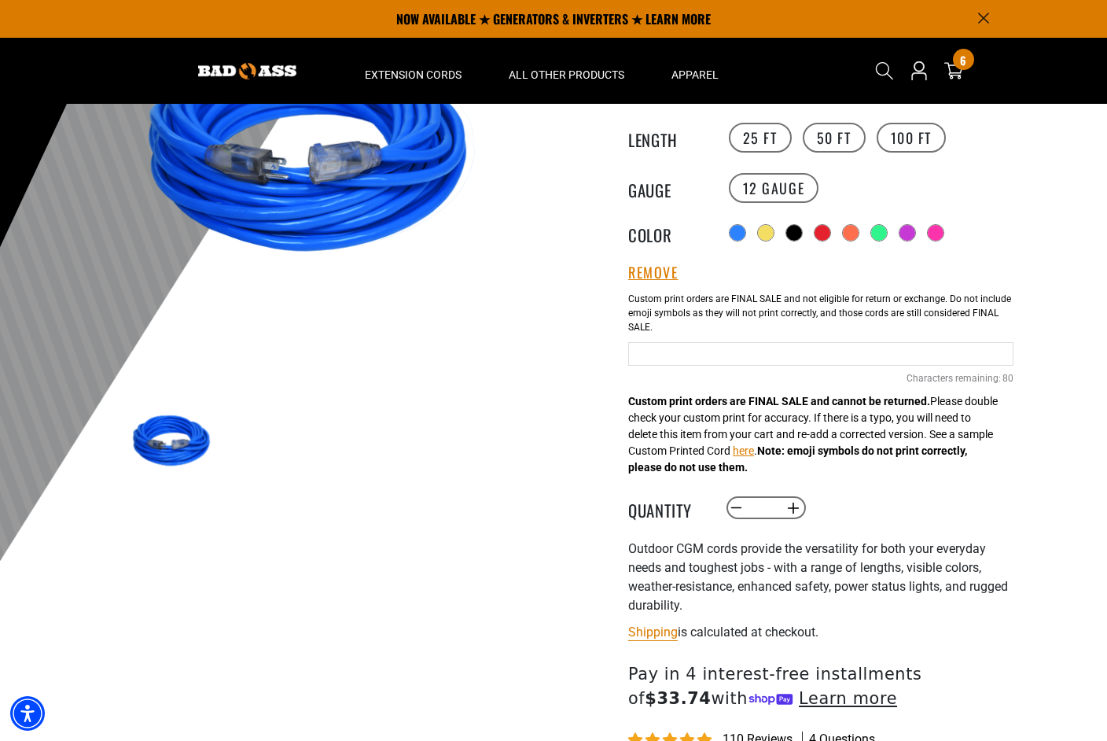
scroll to position [246, 0]
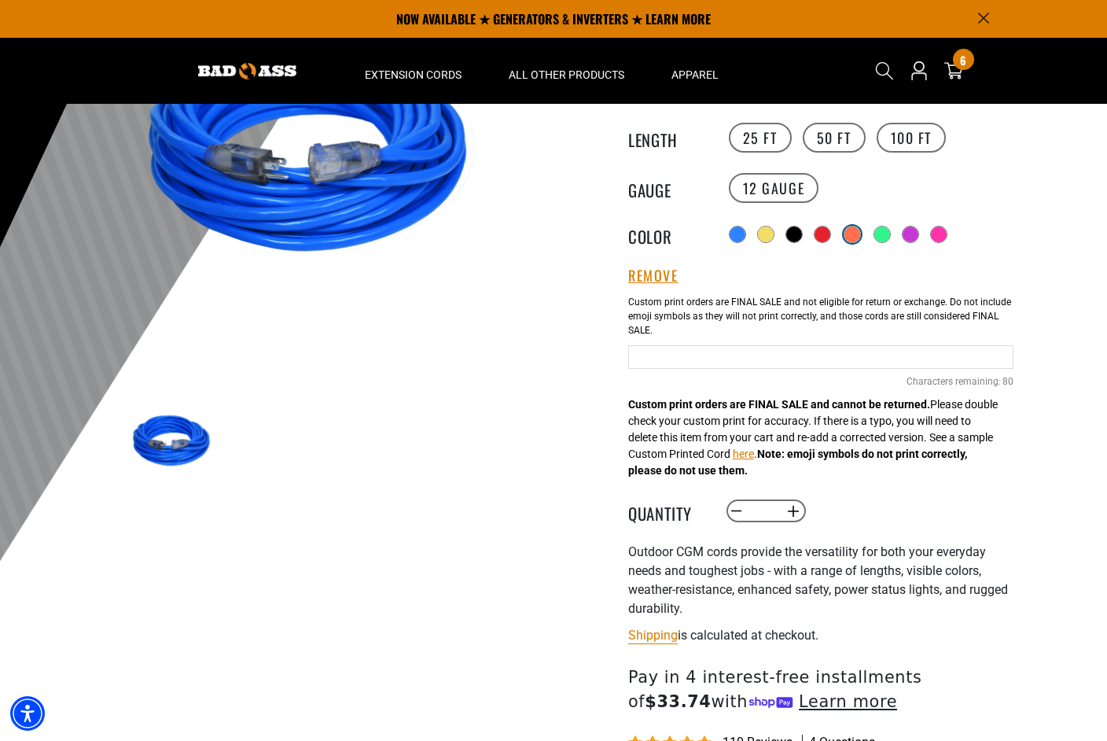
click at [849, 231] on div at bounding box center [852, 234] width 16 height 16
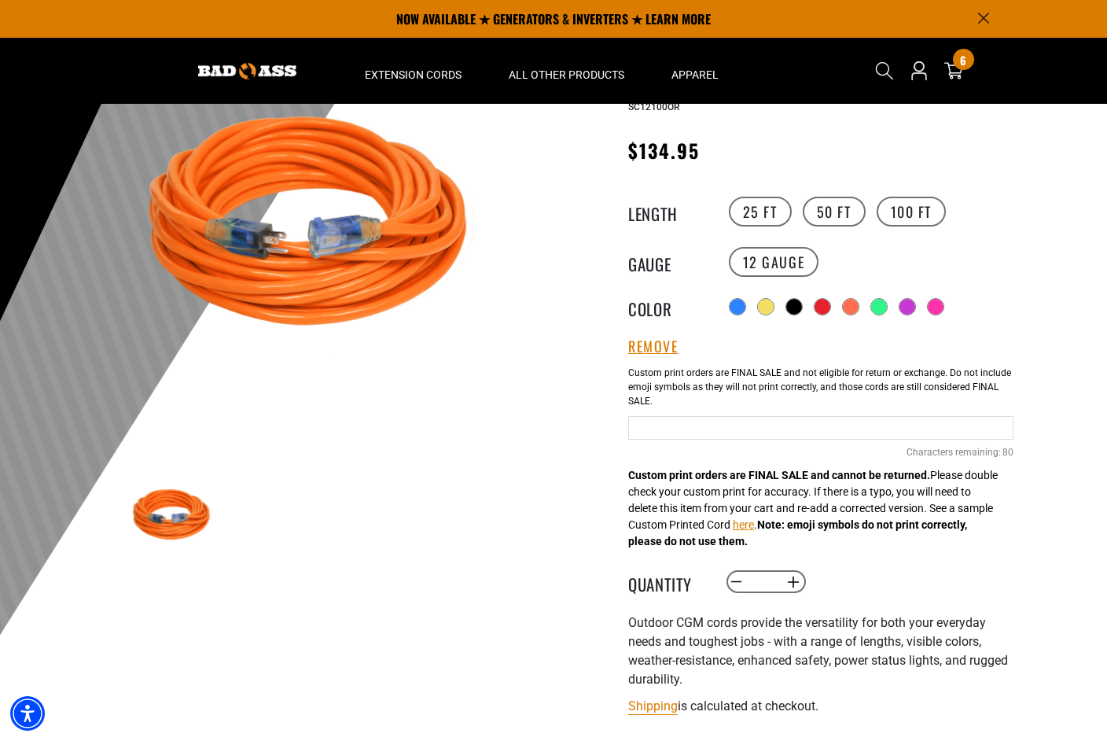
scroll to position [172, 0]
click at [800, 430] on input "text" at bounding box center [820, 428] width 385 height 24
click at [823, 427] on input "**********" at bounding box center [820, 428] width 385 height 24
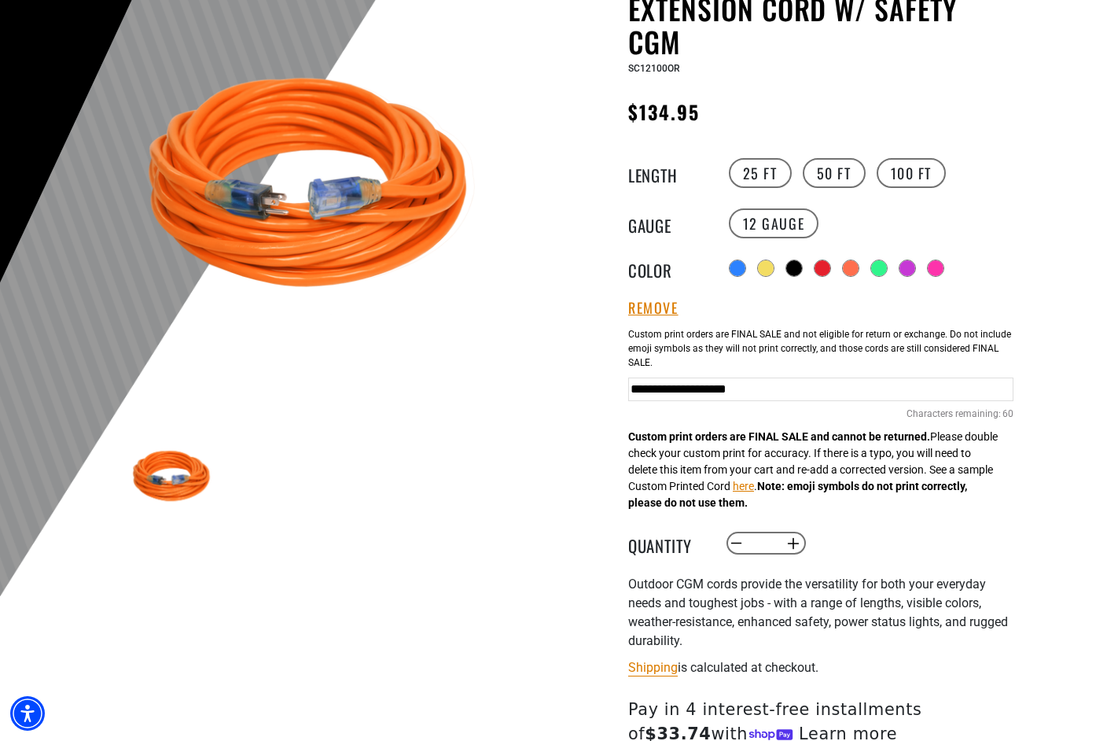
scroll to position [215, 0]
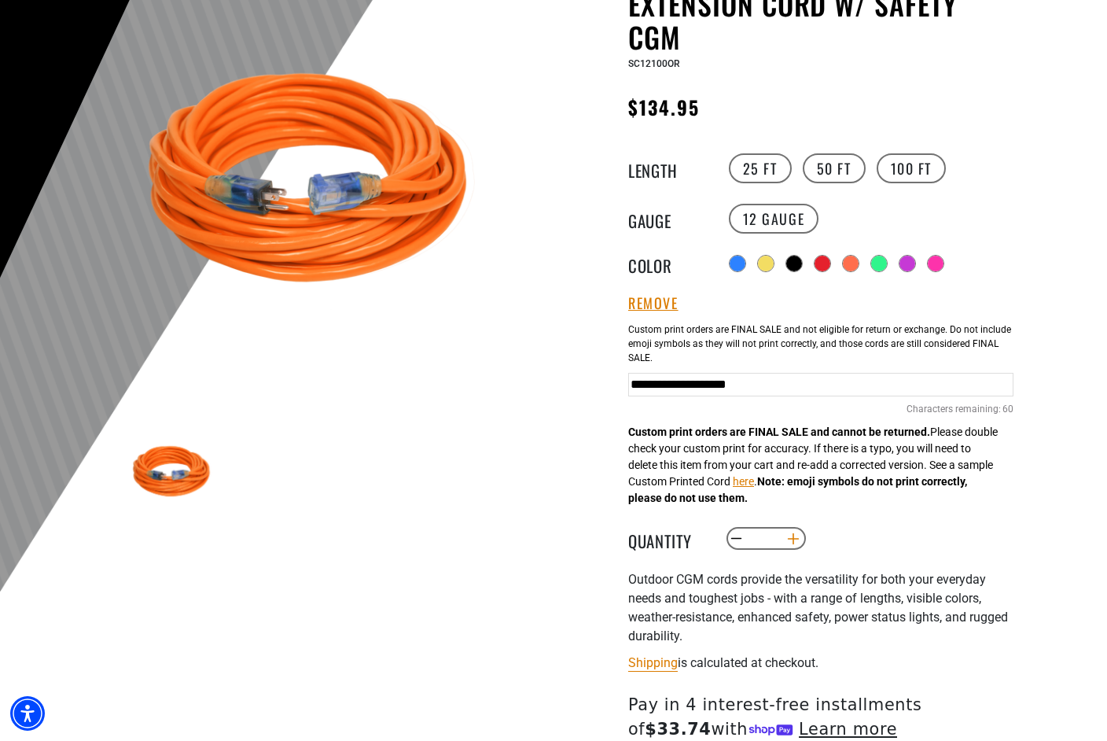
type input "**********"
click at [799, 539] on button "Increase quantity for Outdoor Dual Lighted Extension Cord w/ Safety CGM" at bounding box center [794, 538] width 24 height 27
type input "*"
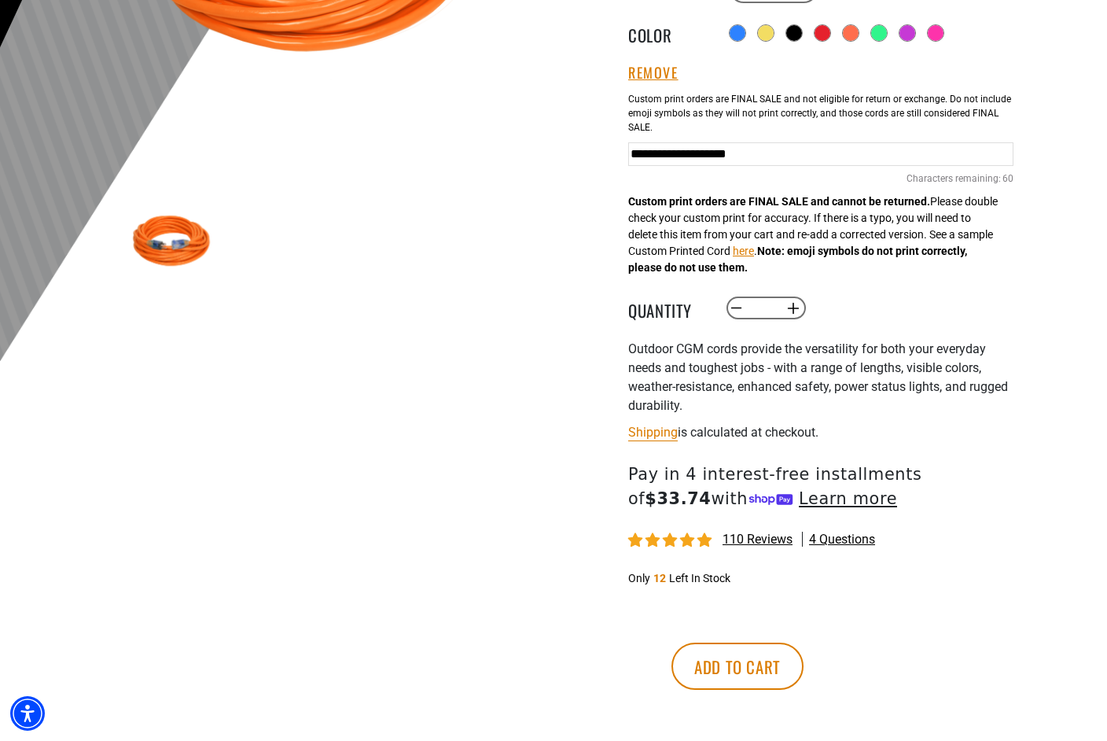
scroll to position [510, 0]
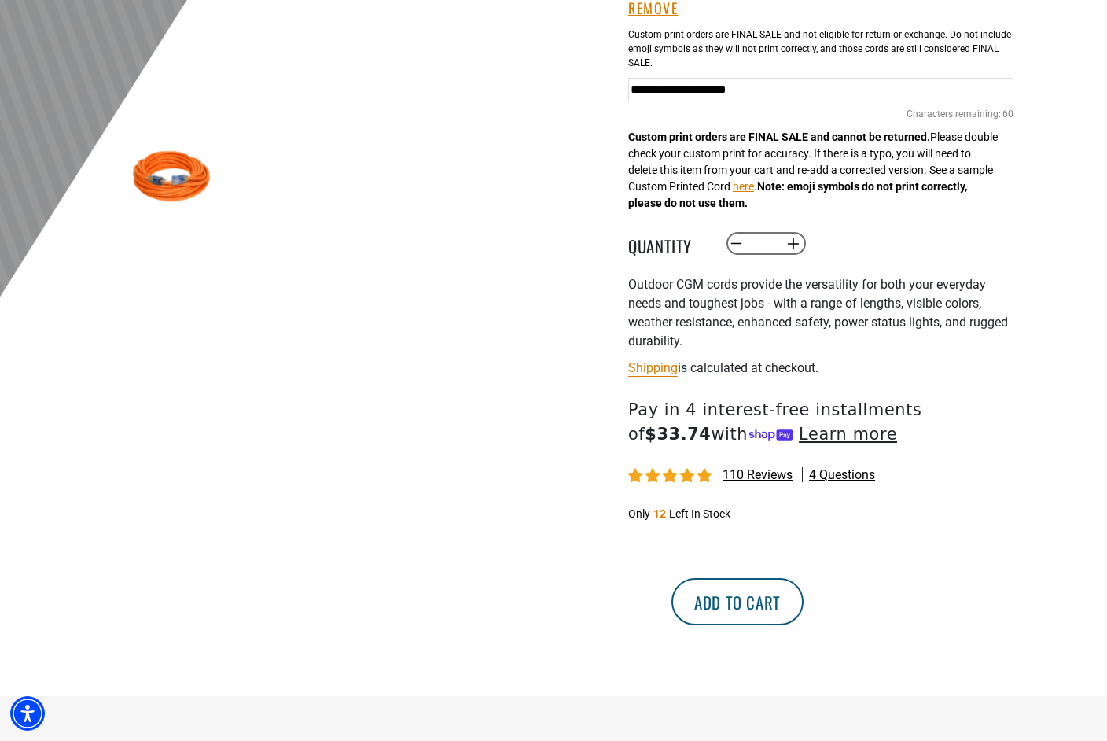
click at [804, 604] on button "Add to cart" at bounding box center [737, 601] width 132 height 47
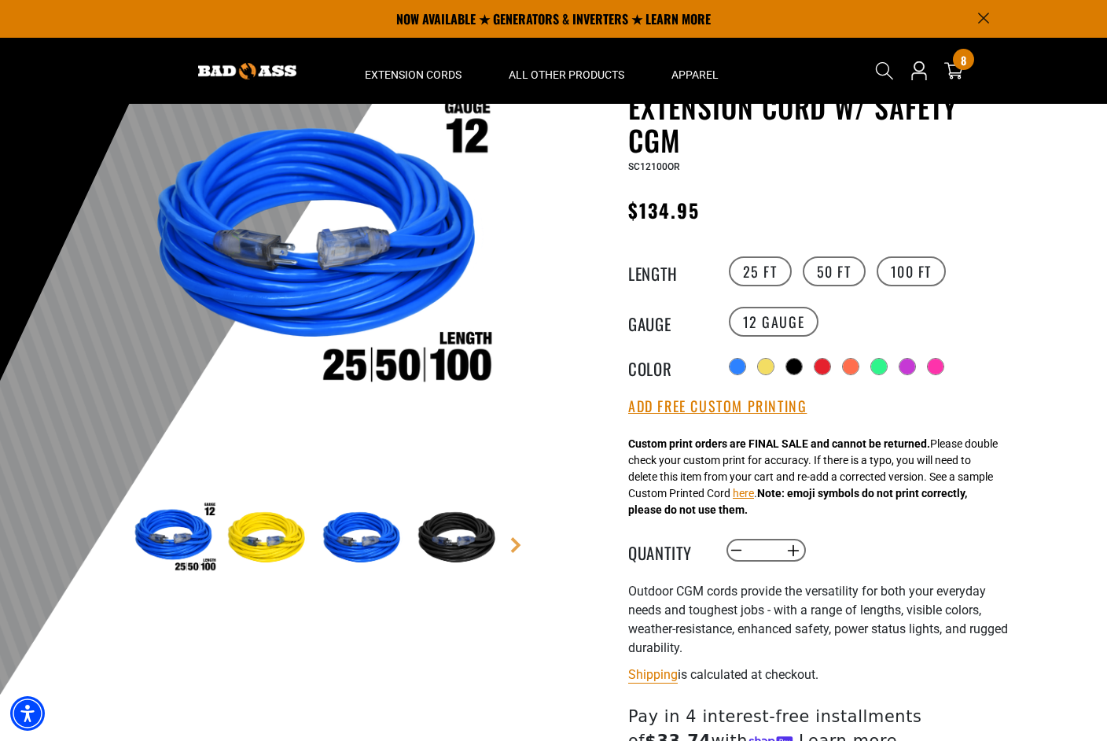
scroll to position [113, 0]
